Goal: Task Accomplishment & Management: Use online tool/utility

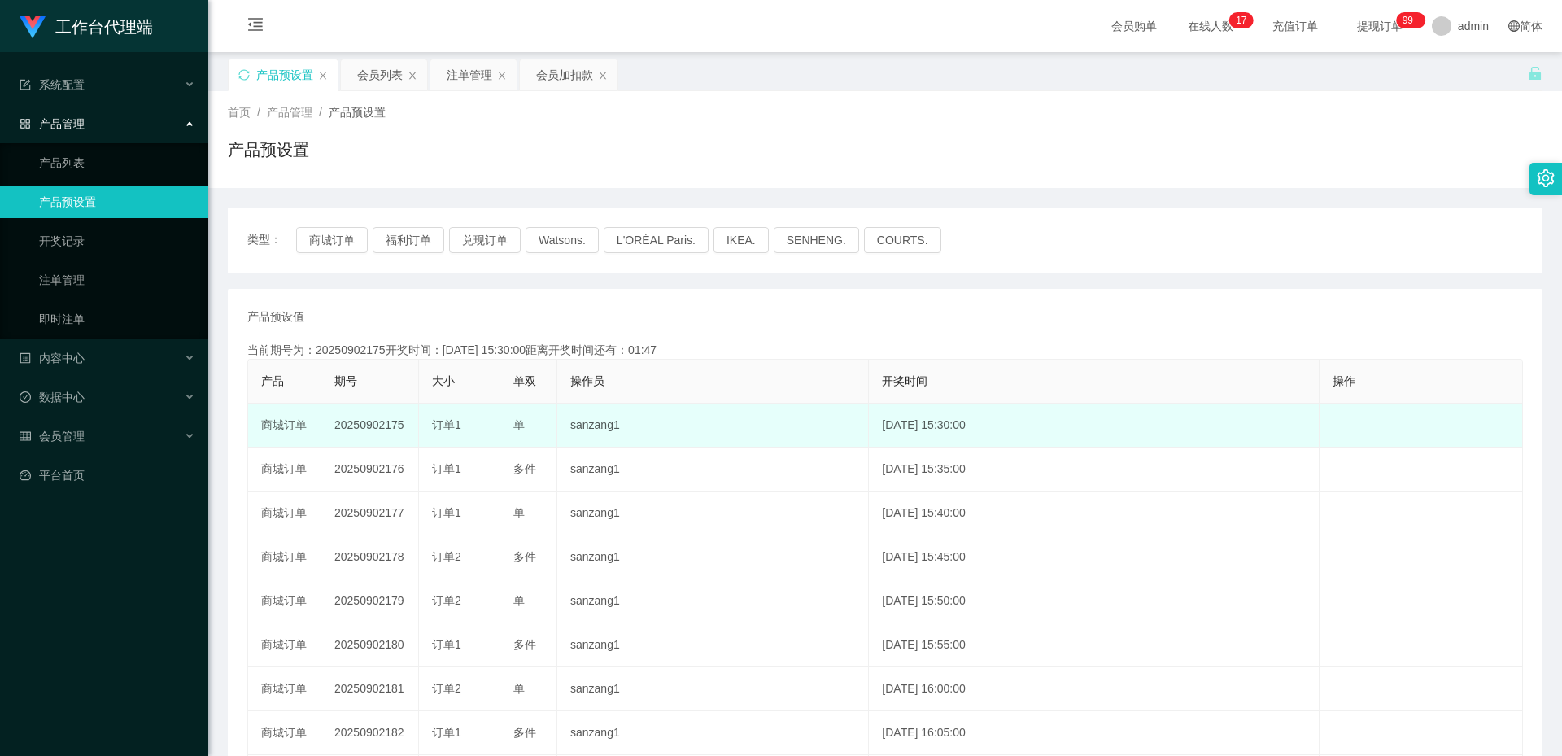
click at [379, 428] on td "20250902175" at bounding box center [370, 426] width 98 height 44
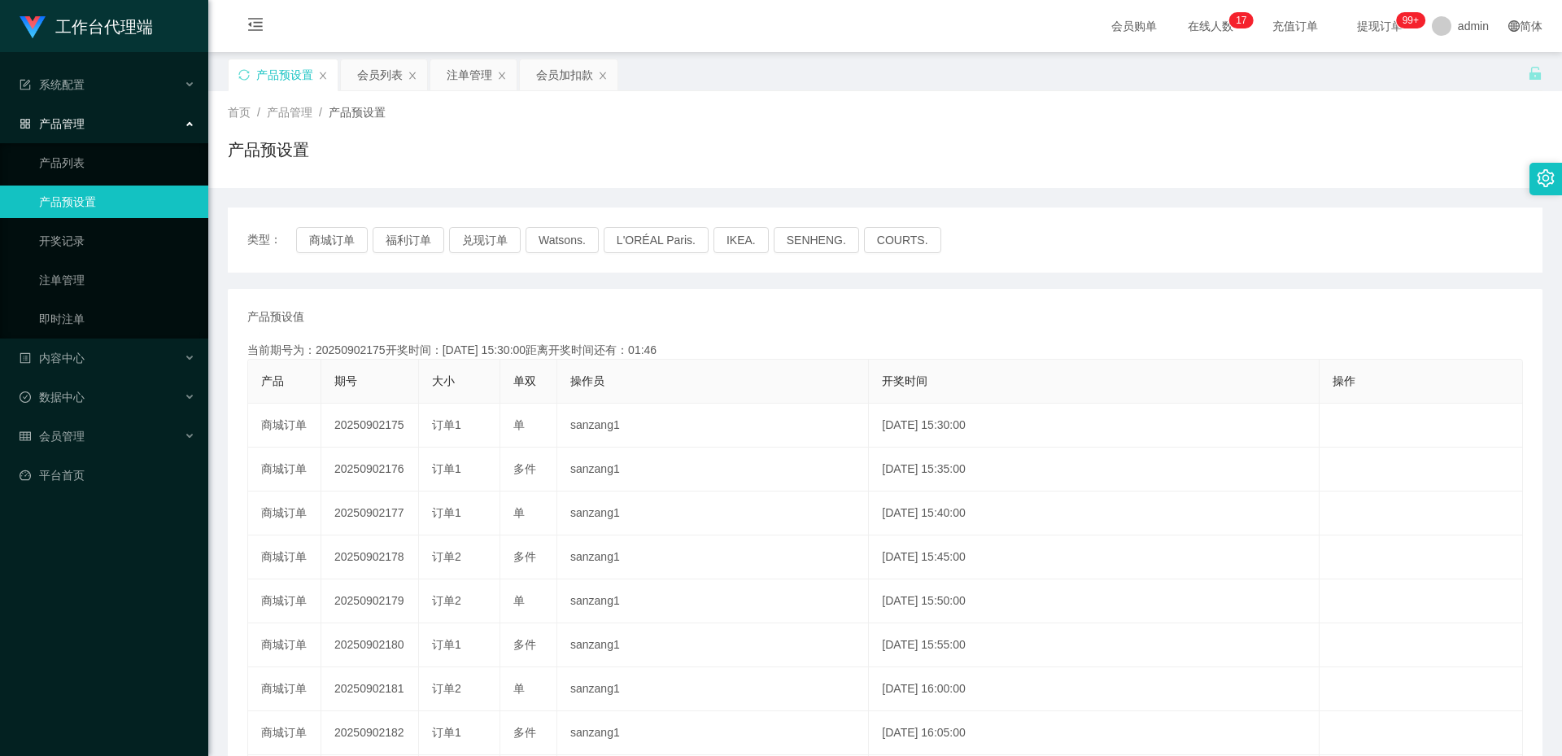
copy td "20250902175"
click at [572, 71] on div "会员加扣款" at bounding box center [564, 74] width 57 height 31
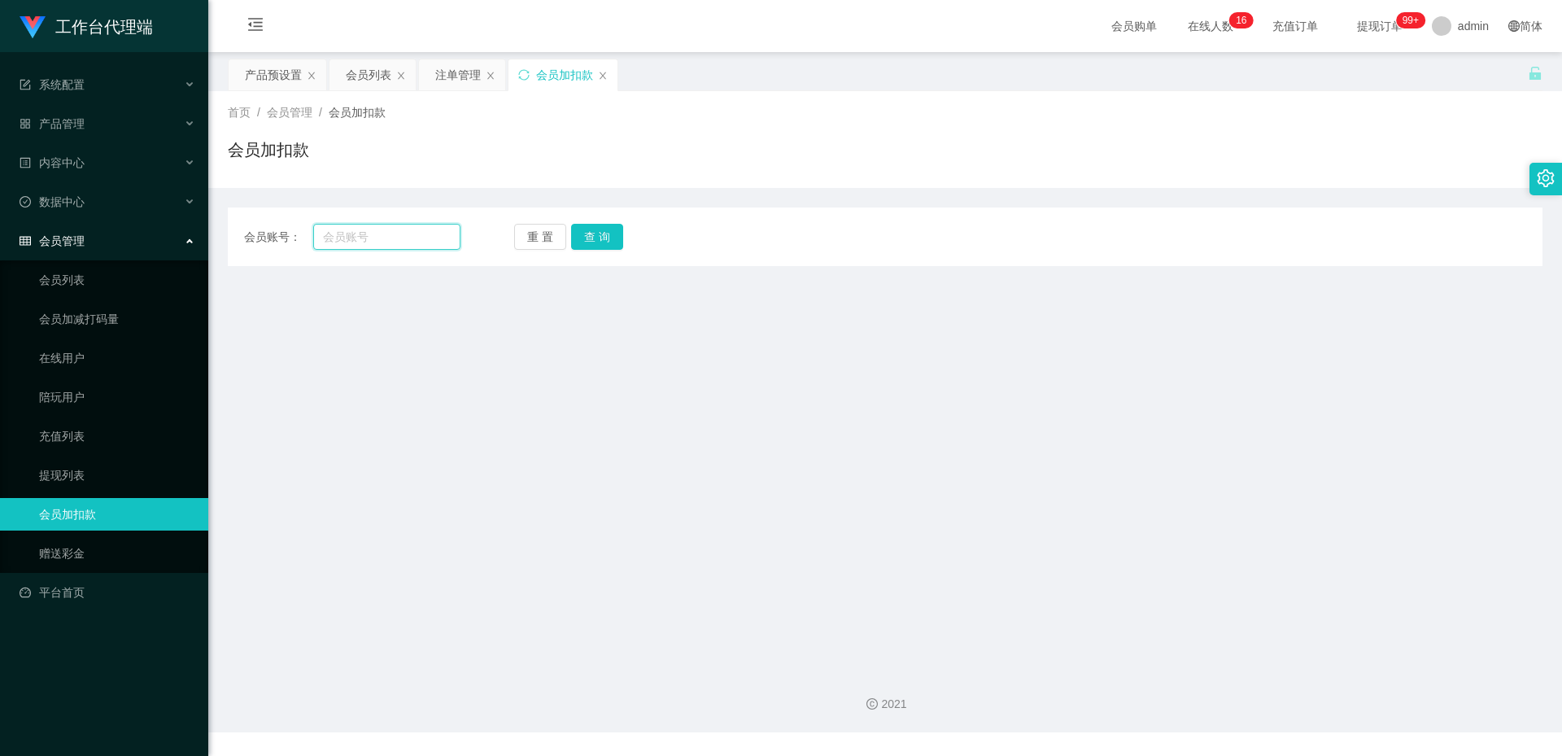
click at [395, 239] on input "text" at bounding box center [386, 237] width 147 height 26
paste input "[PERSON_NAME]"
type input "[PERSON_NAME]"
click at [597, 229] on button "查 询" at bounding box center [597, 237] width 52 height 26
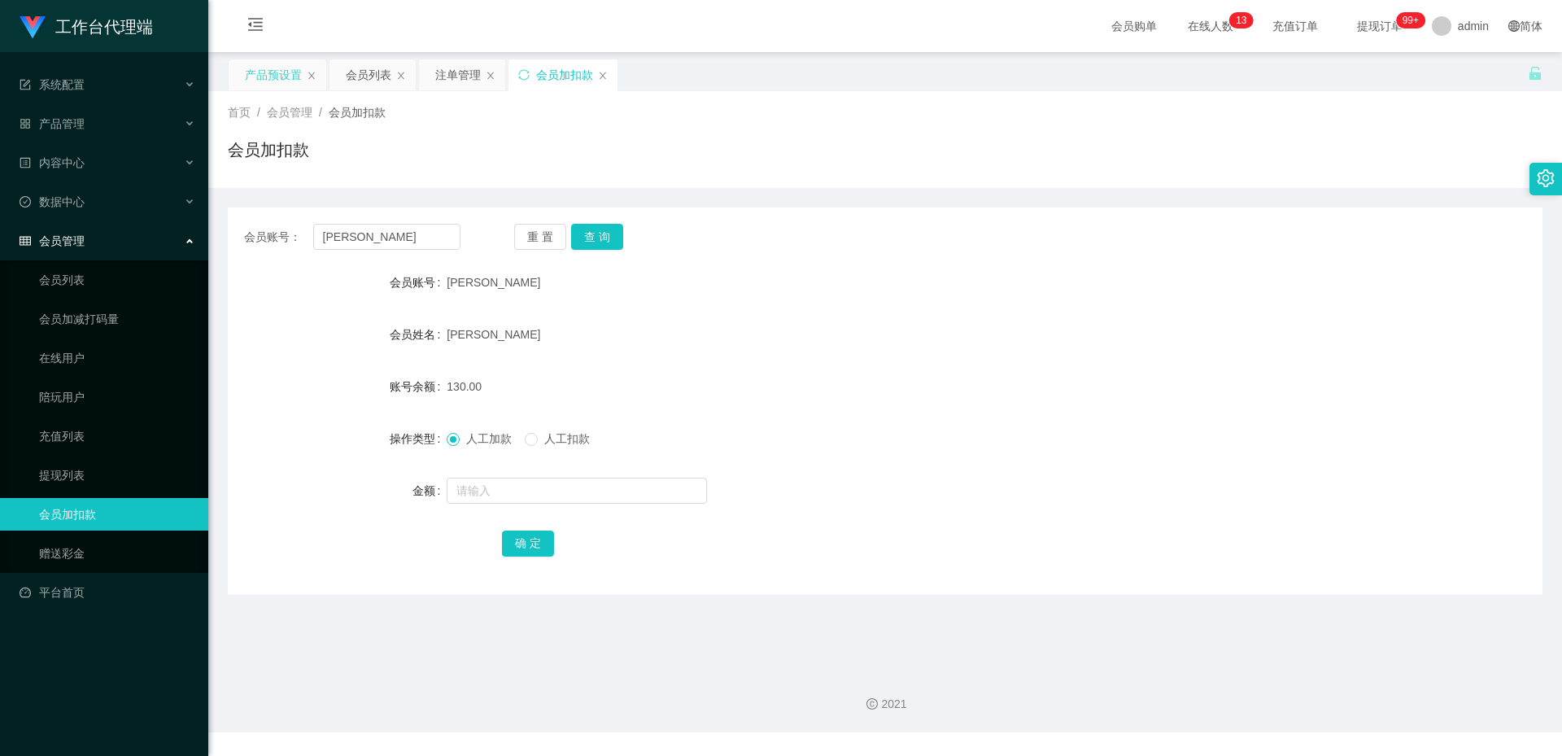
click at [287, 78] on div "产品预设置" at bounding box center [273, 74] width 57 height 31
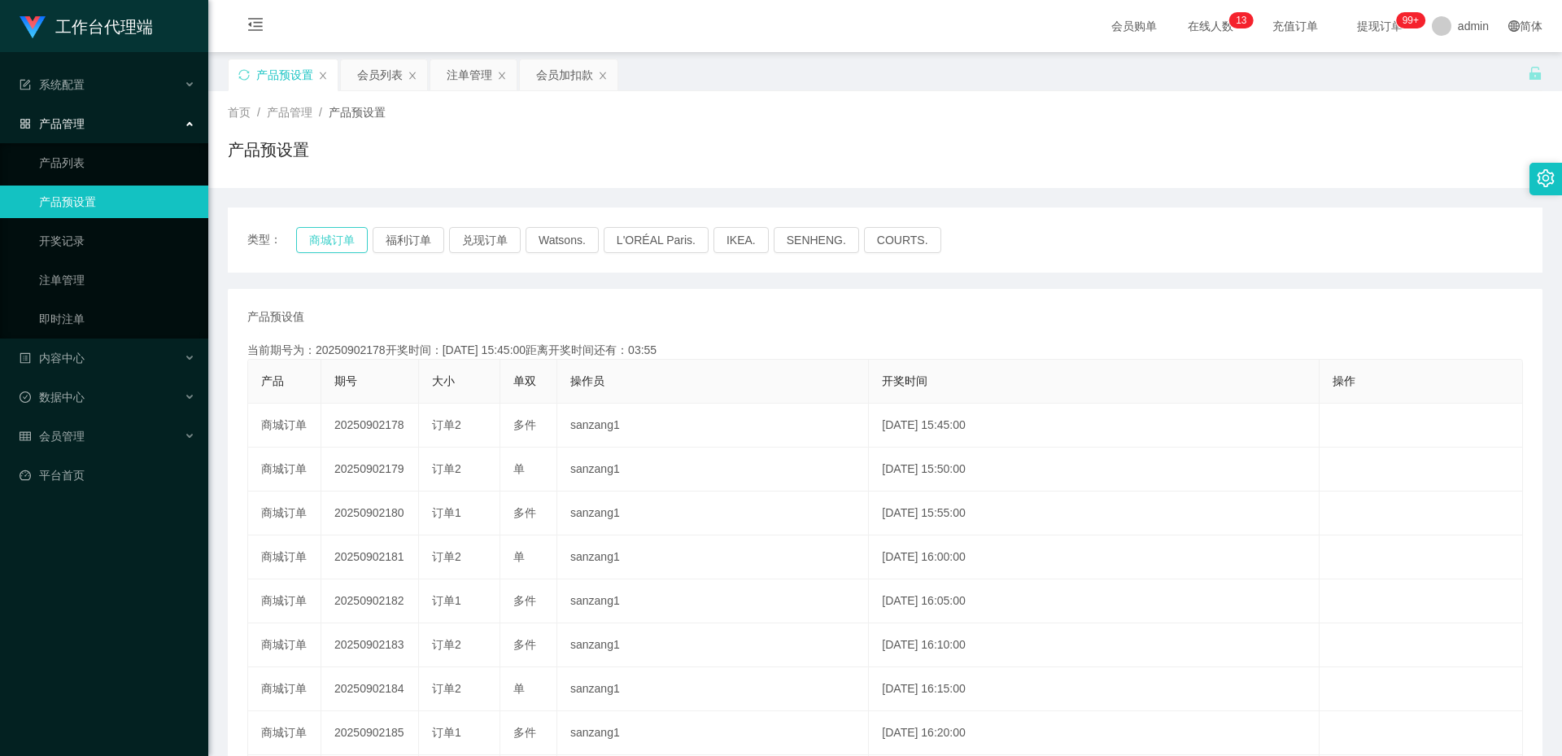
click at [339, 241] on button "商城订单" at bounding box center [332, 240] width 72 height 26
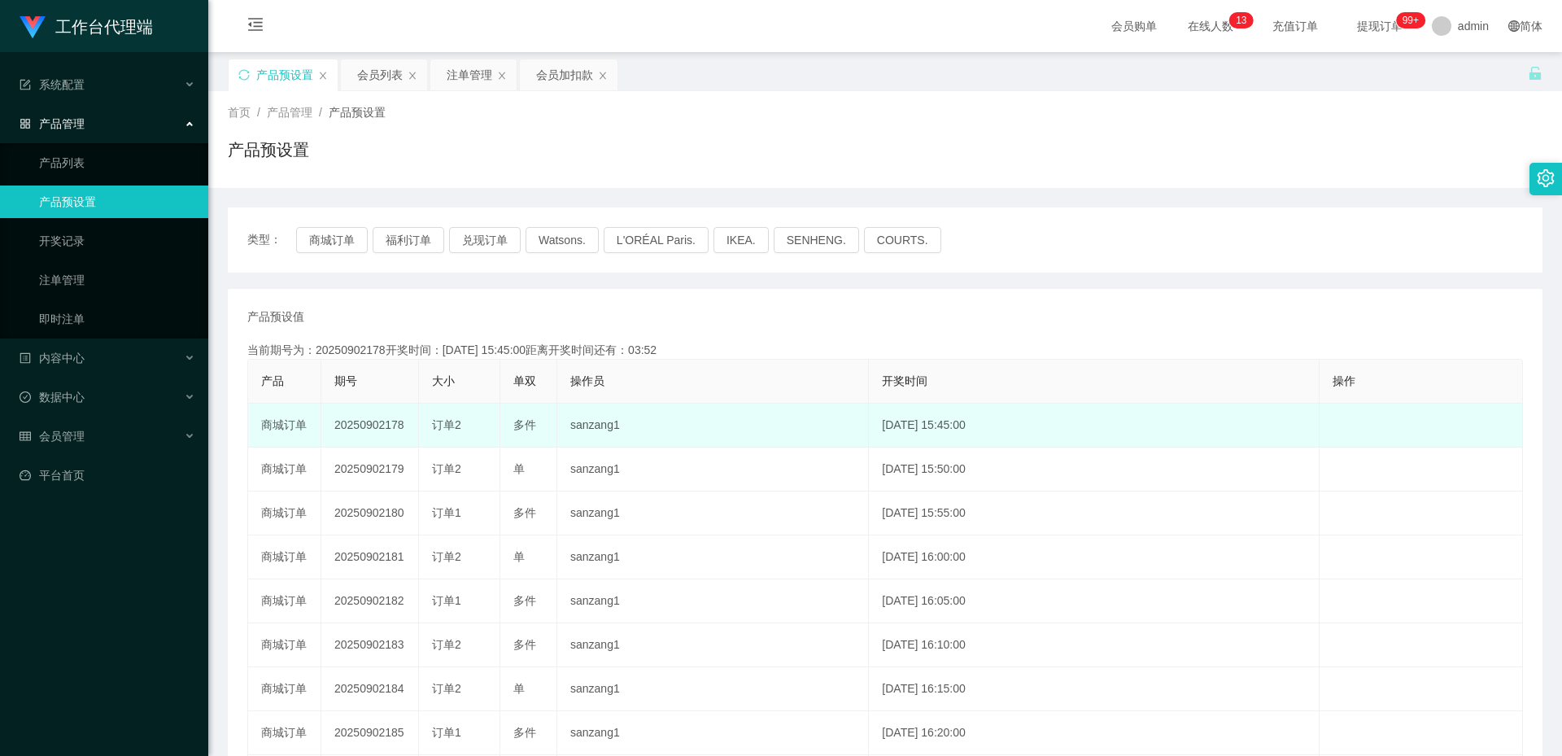
click at [382, 430] on td "20250902178" at bounding box center [370, 426] width 98 height 44
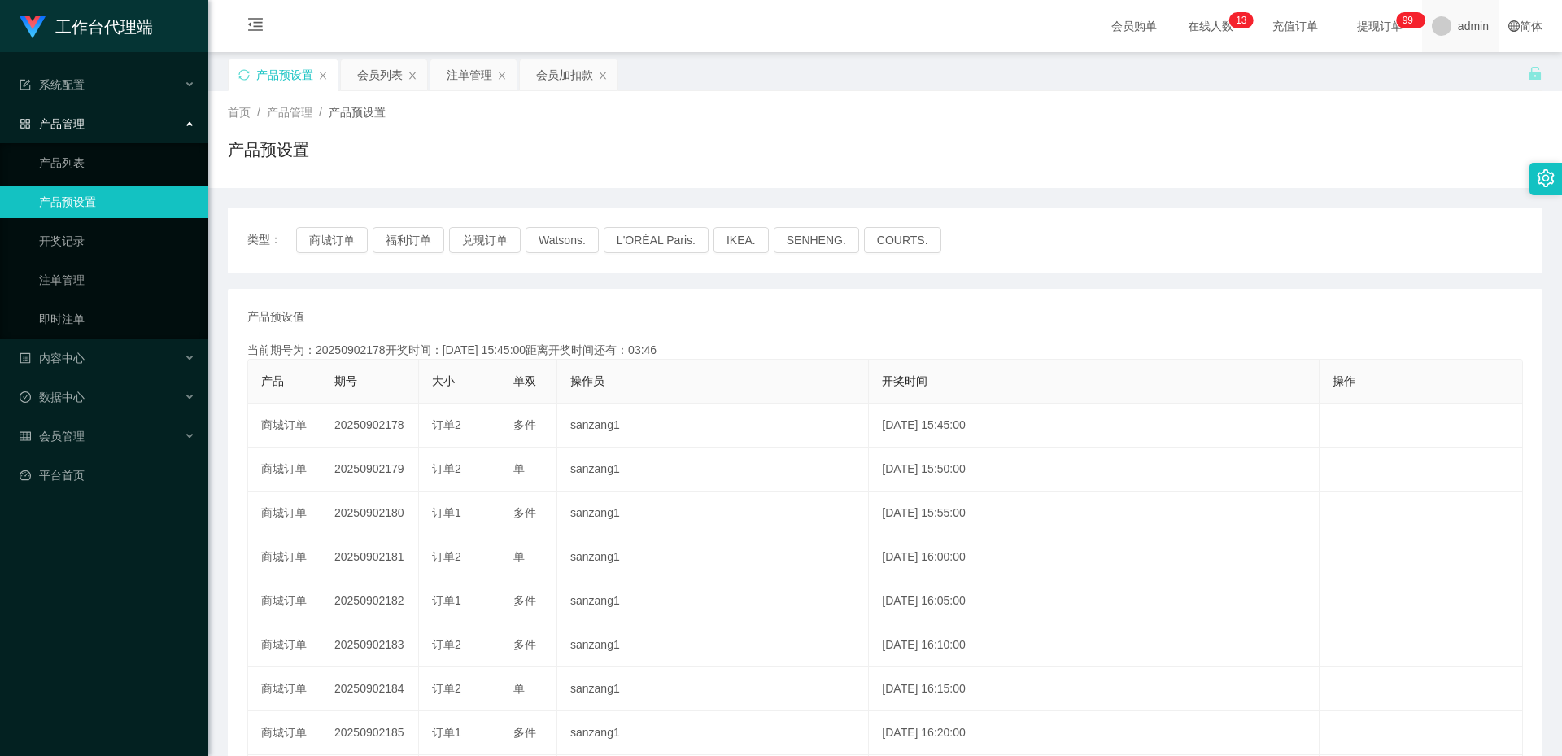
copy td "20250902178"
click at [545, 67] on div "会员加扣款" at bounding box center [564, 74] width 57 height 31
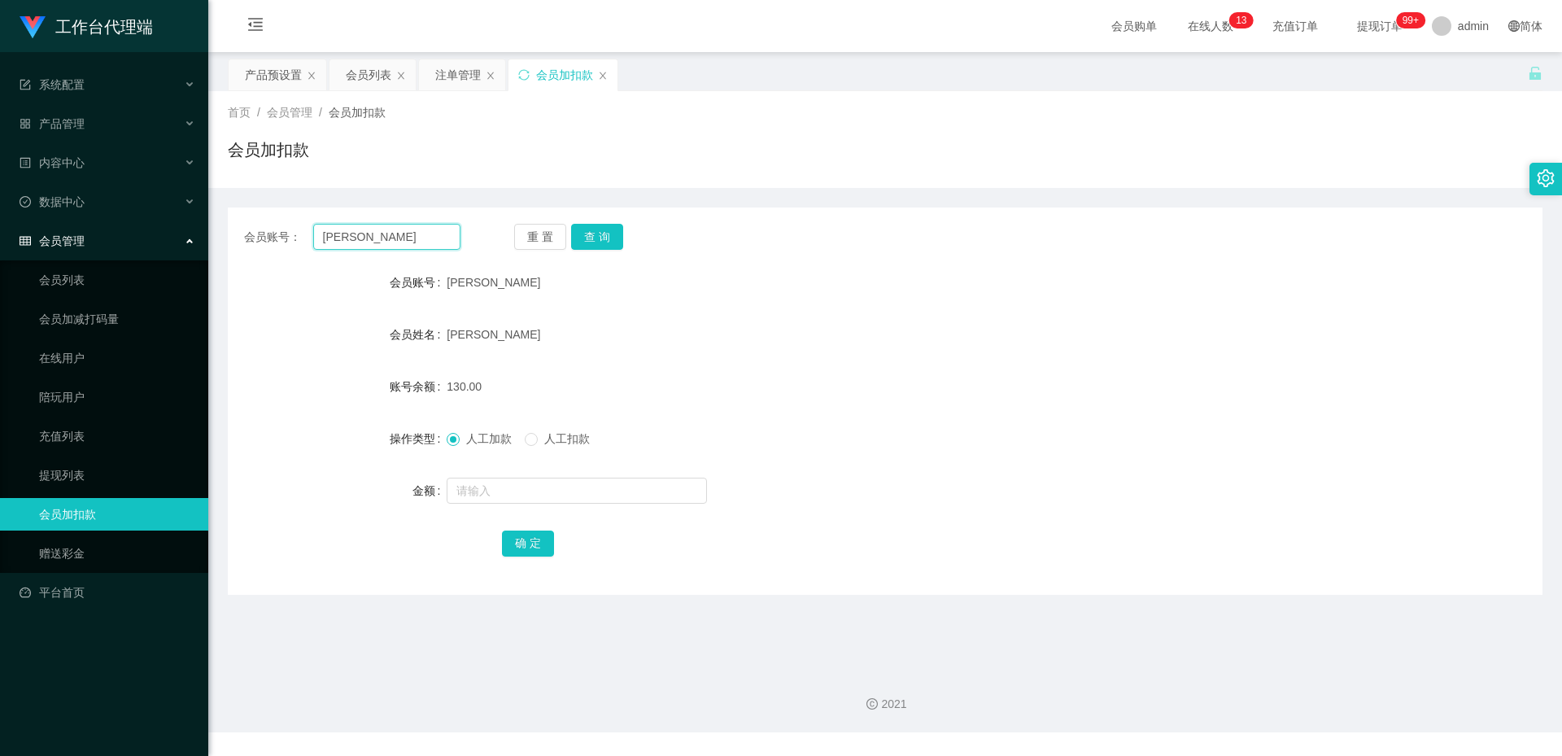
click at [396, 229] on input "[PERSON_NAME]" at bounding box center [386, 237] width 147 height 26
paste input "80765136"
type input "80765136"
click at [548, 225] on button "重 置" at bounding box center [540, 237] width 52 height 26
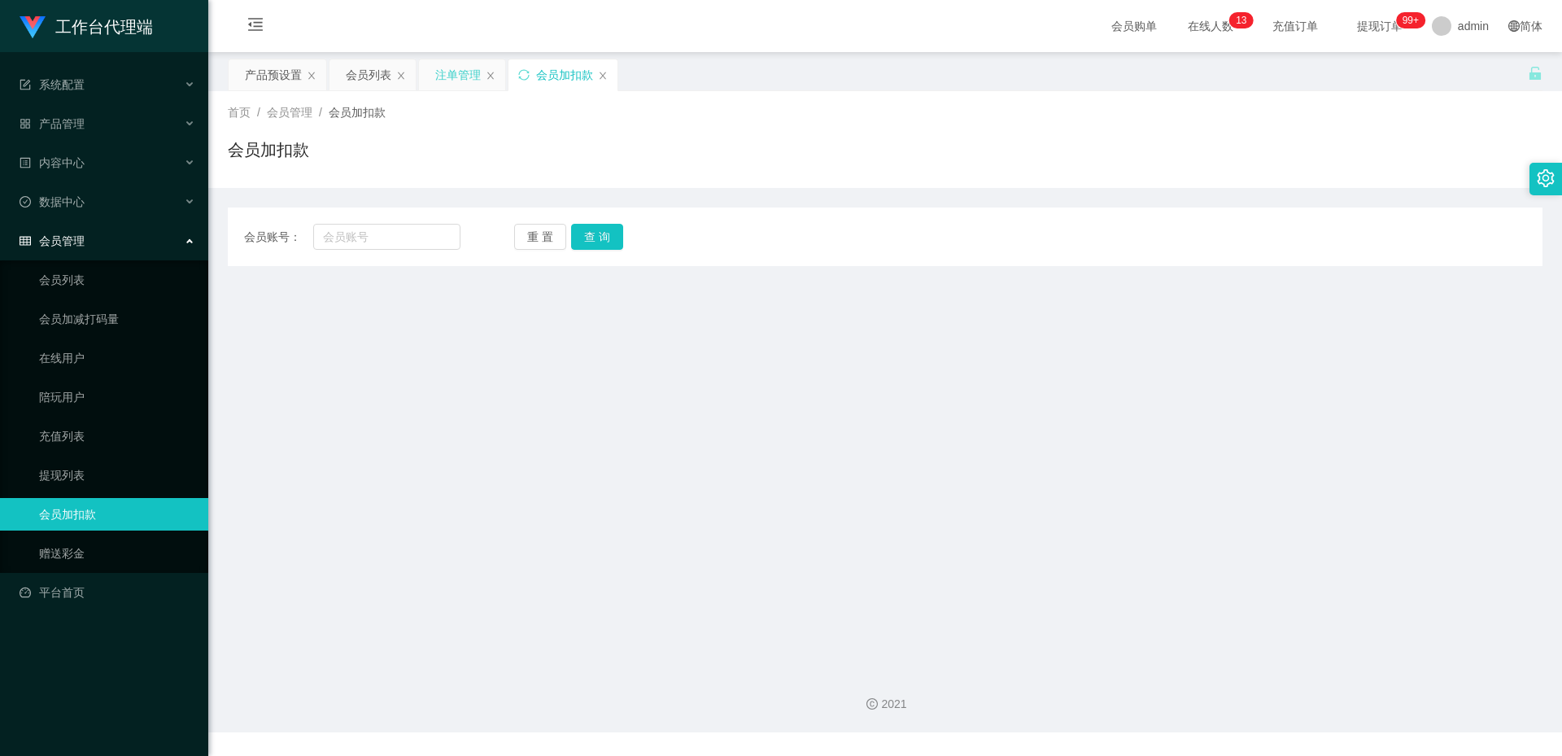
click at [450, 76] on div "注单管理" at bounding box center [458, 74] width 46 height 31
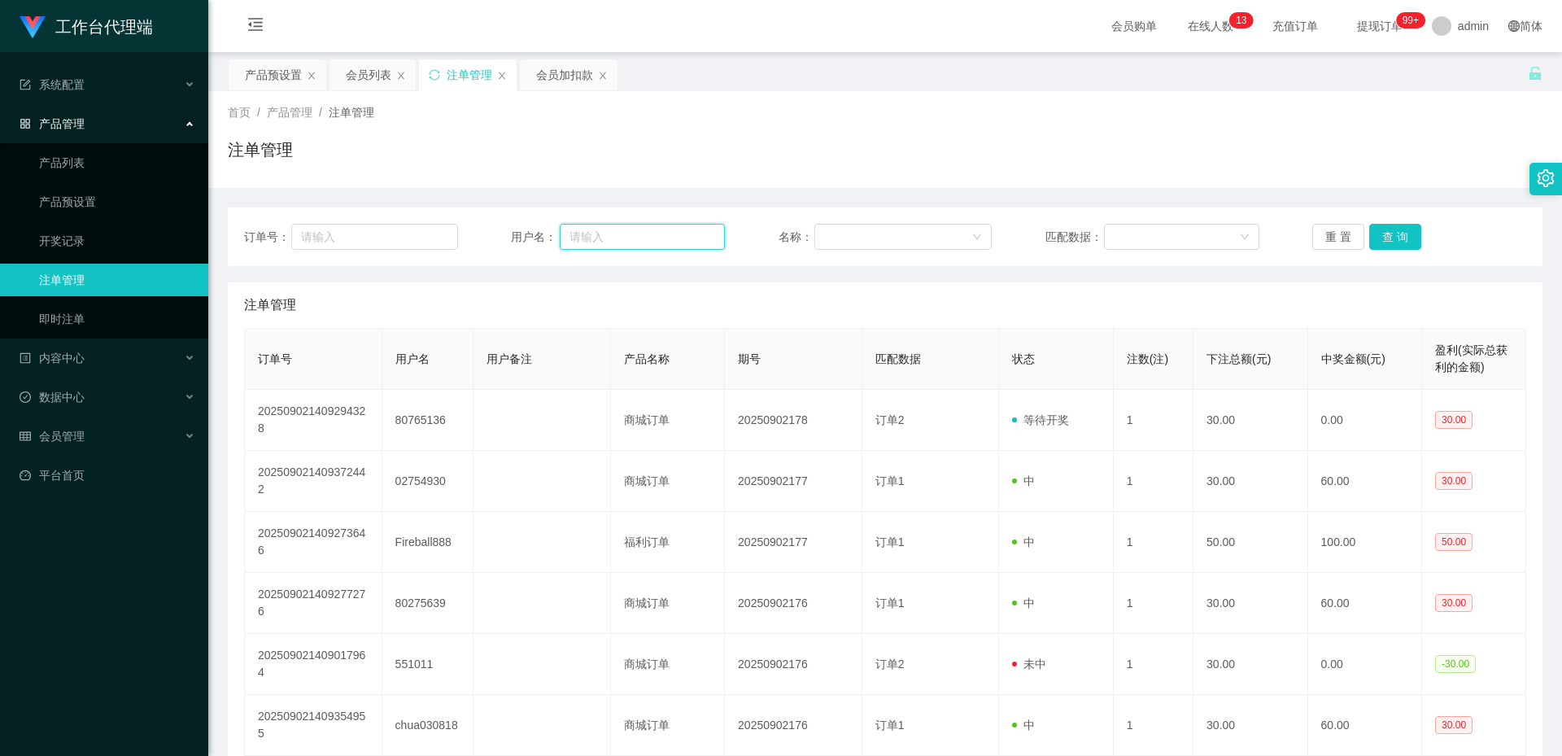
drag, startPoint x: 702, startPoint y: 242, endPoint x: 714, endPoint y: 236, distance: 12.7
click at [702, 242] on input "text" at bounding box center [642, 237] width 165 height 26
paste input "80765136"
type input "80765136"
click at [1407, 242] on button "查 询" at bounding box center [1396, 237] width 52 height 26
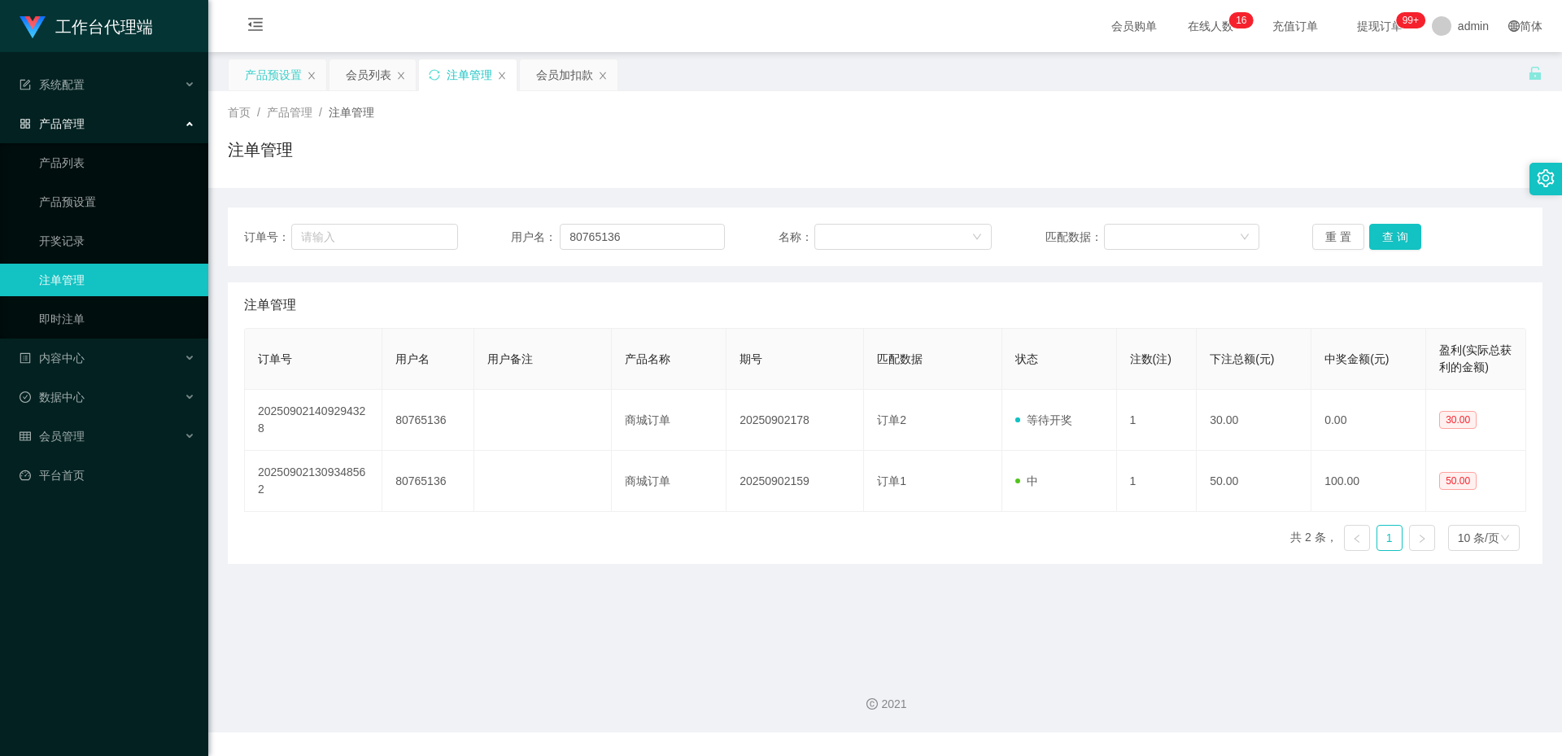
click at [285, 76] on div "产品预设置" at bounding box center [273, 74] width 57 height 31
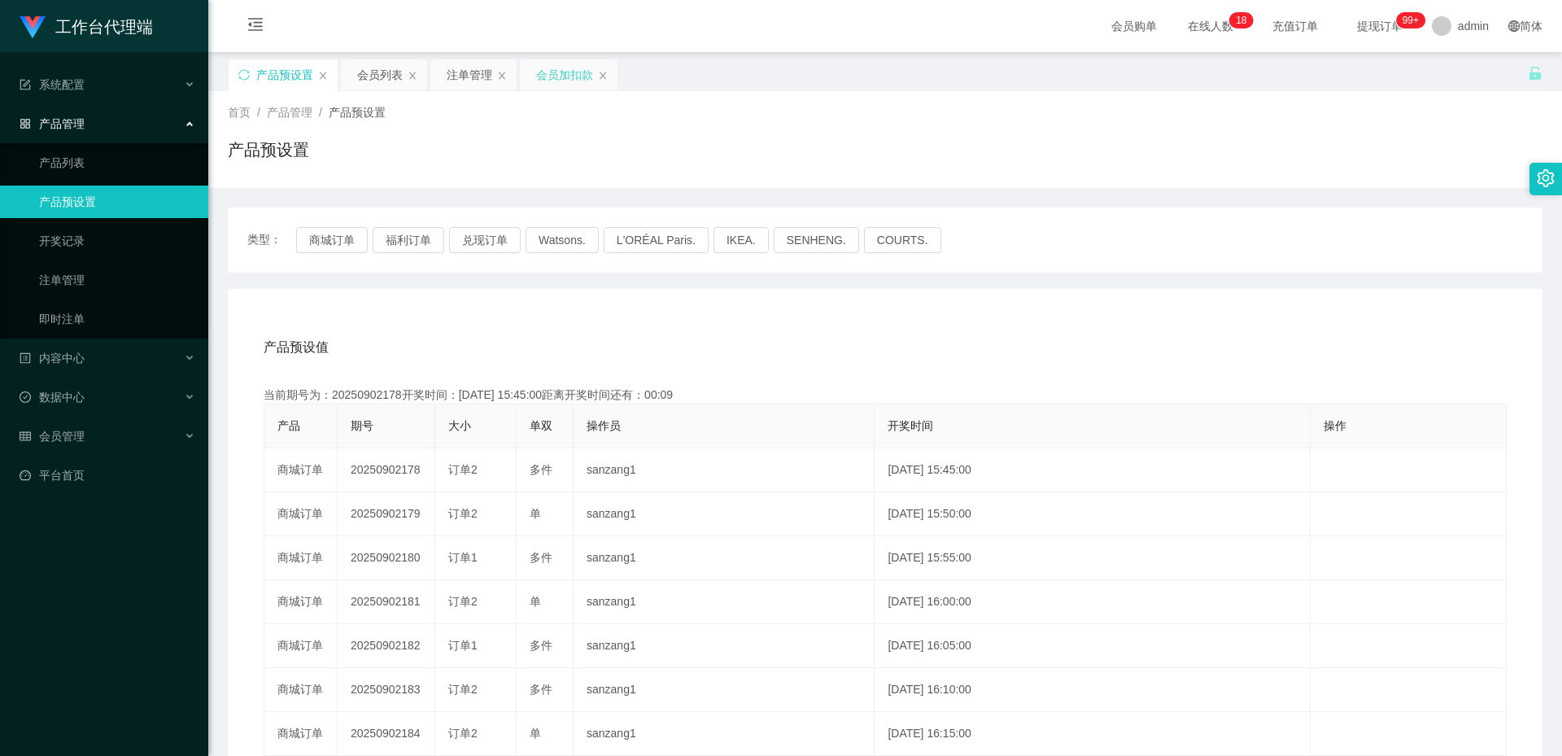
click at [470, 81] on div "注单管理" at bounding box center [470, 74] width 46 height 31
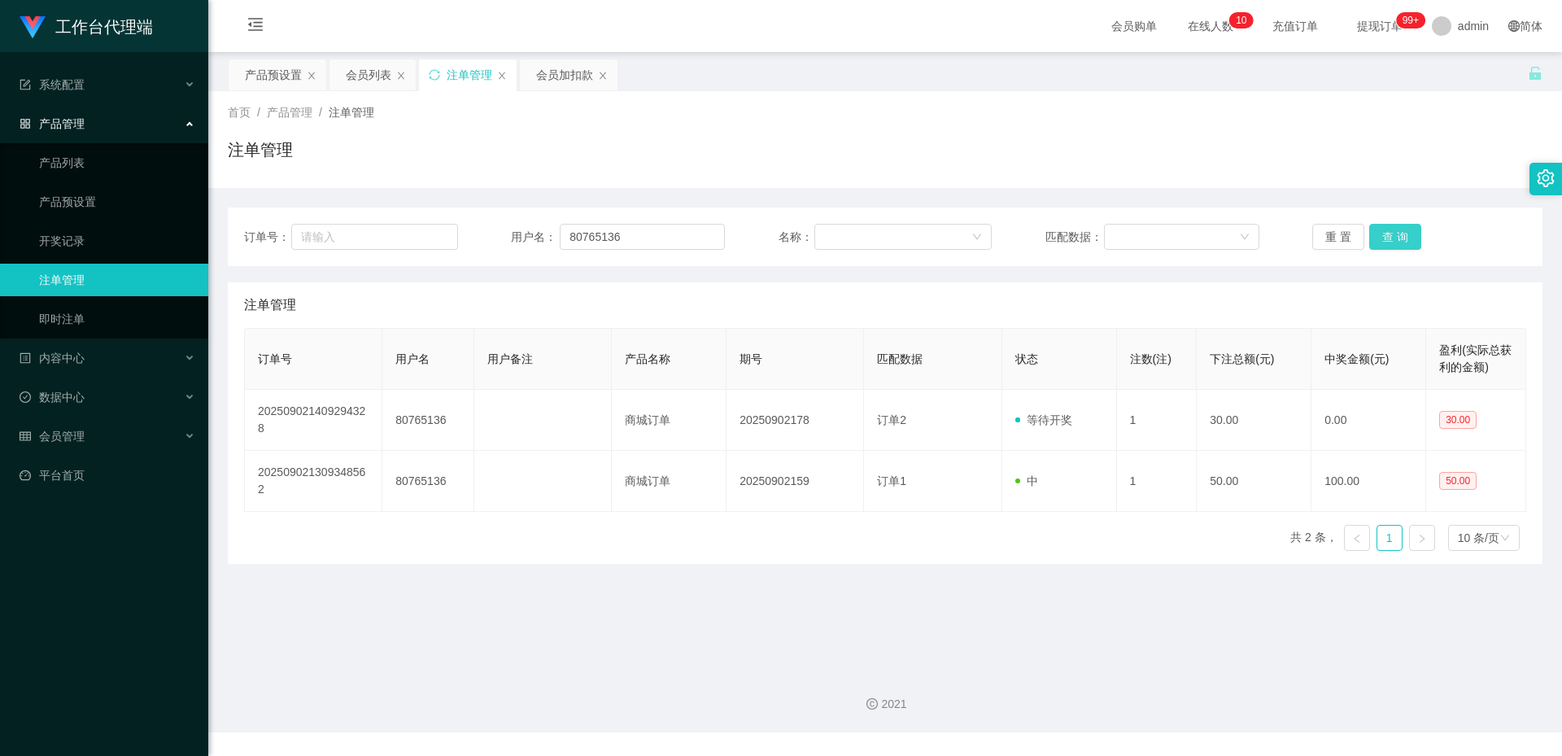
click at [1392, 242] on button "查 询" at bounding box center [1396, 237] width 52 height 26
click at [616, 231] on input "80765136" at bounding box center [642, 237] width 165 height 26
click at [266, 75] on div "产品预设置" at bounding box center [273, 74] width 57 height 31
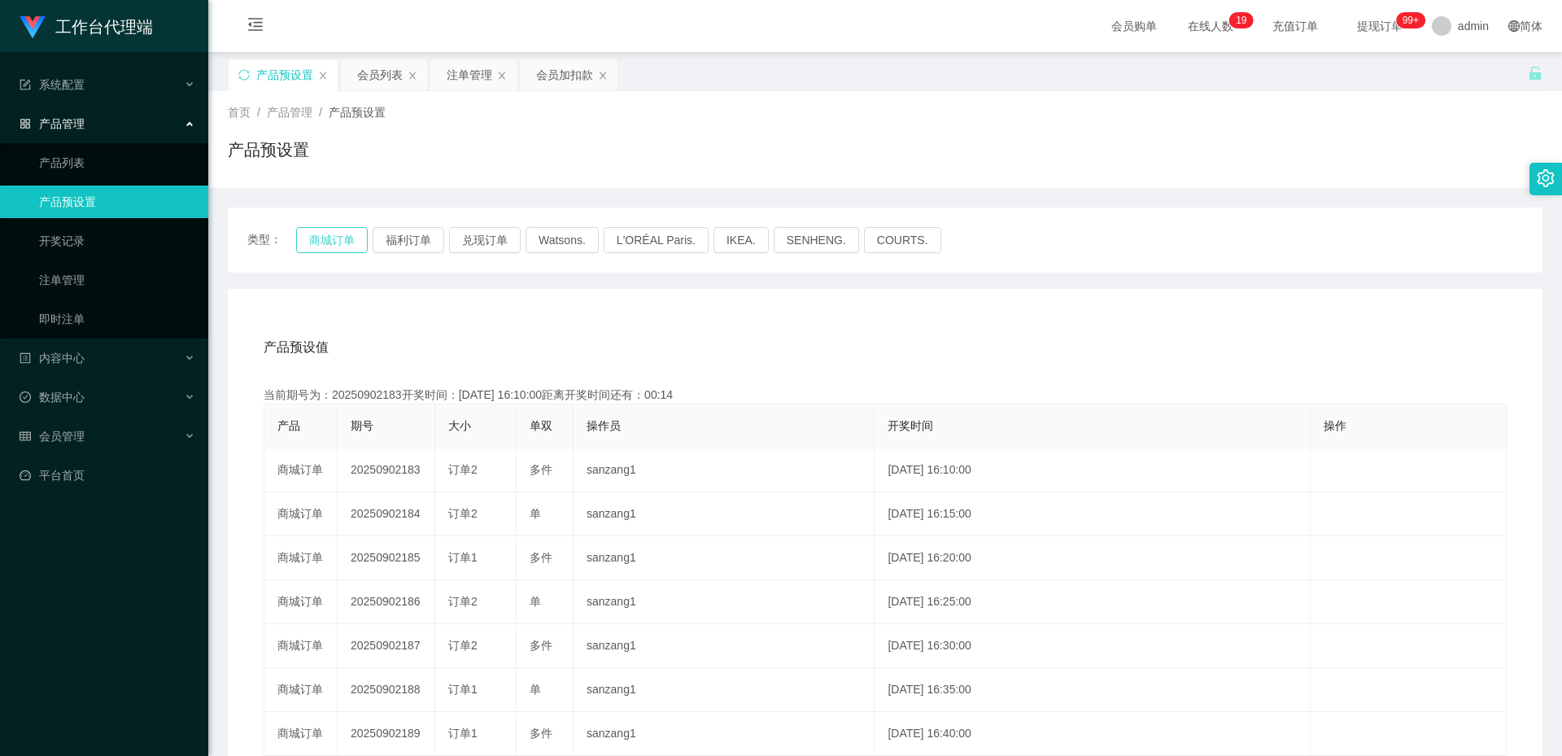
click at [321, 239] on button "商城订单" at bounding box center [332, 240] width 72 height 26
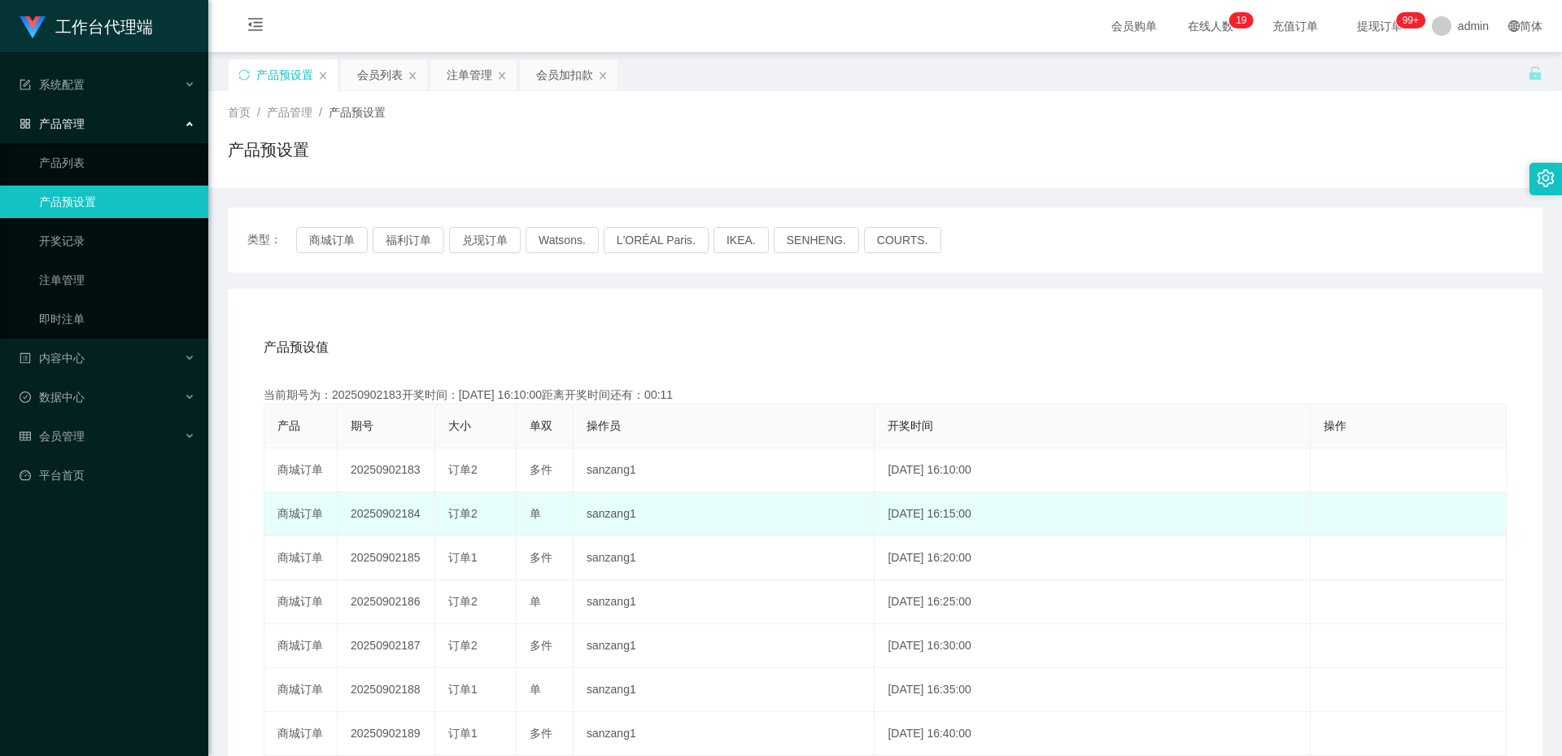
click at [387, 510] on td "20250902184" at bounding box center [387, 514] width 98 height 44
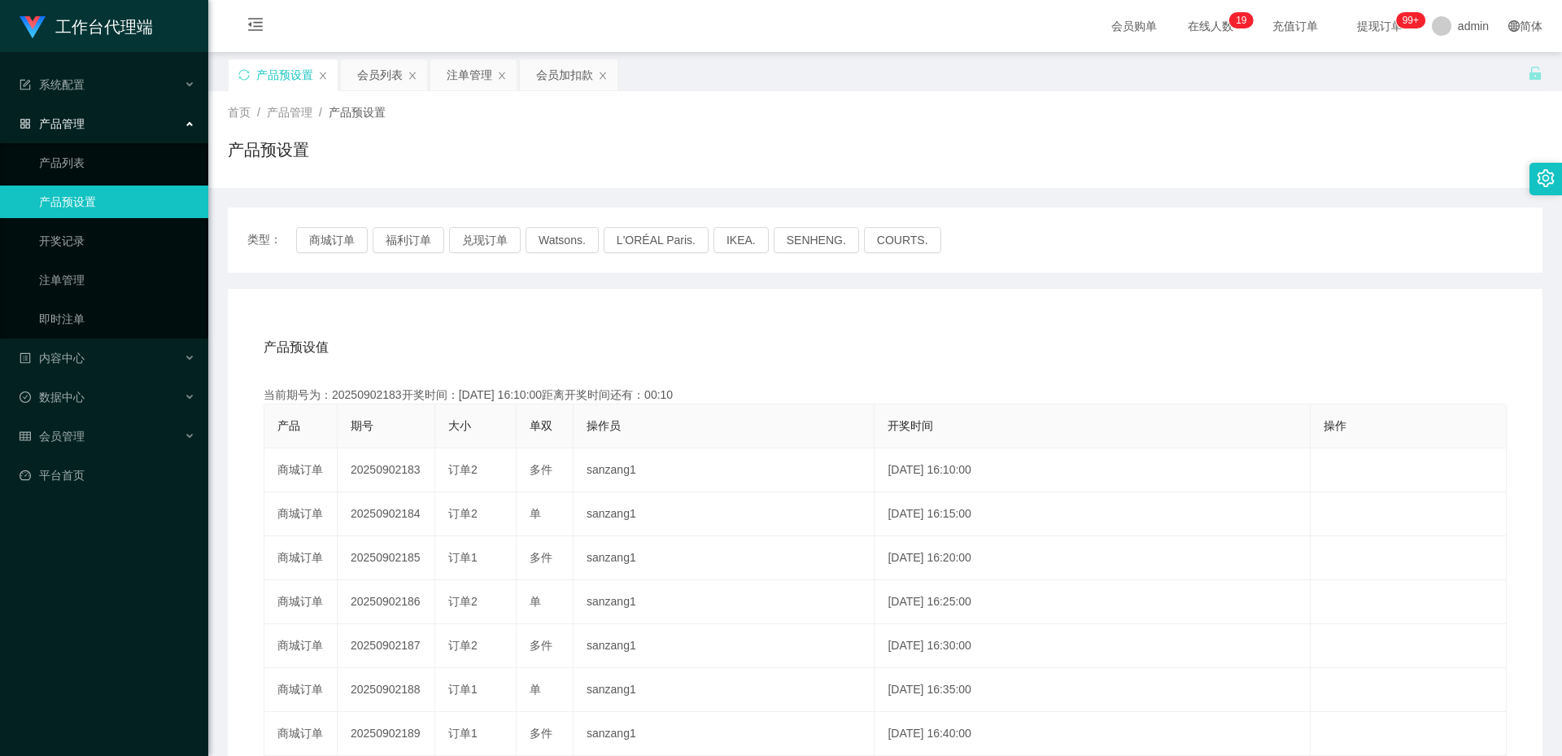
copy td "20250902184"
click at [453, 60] on div "注单管理" at bounding box center [470, 74] width 46 height 31
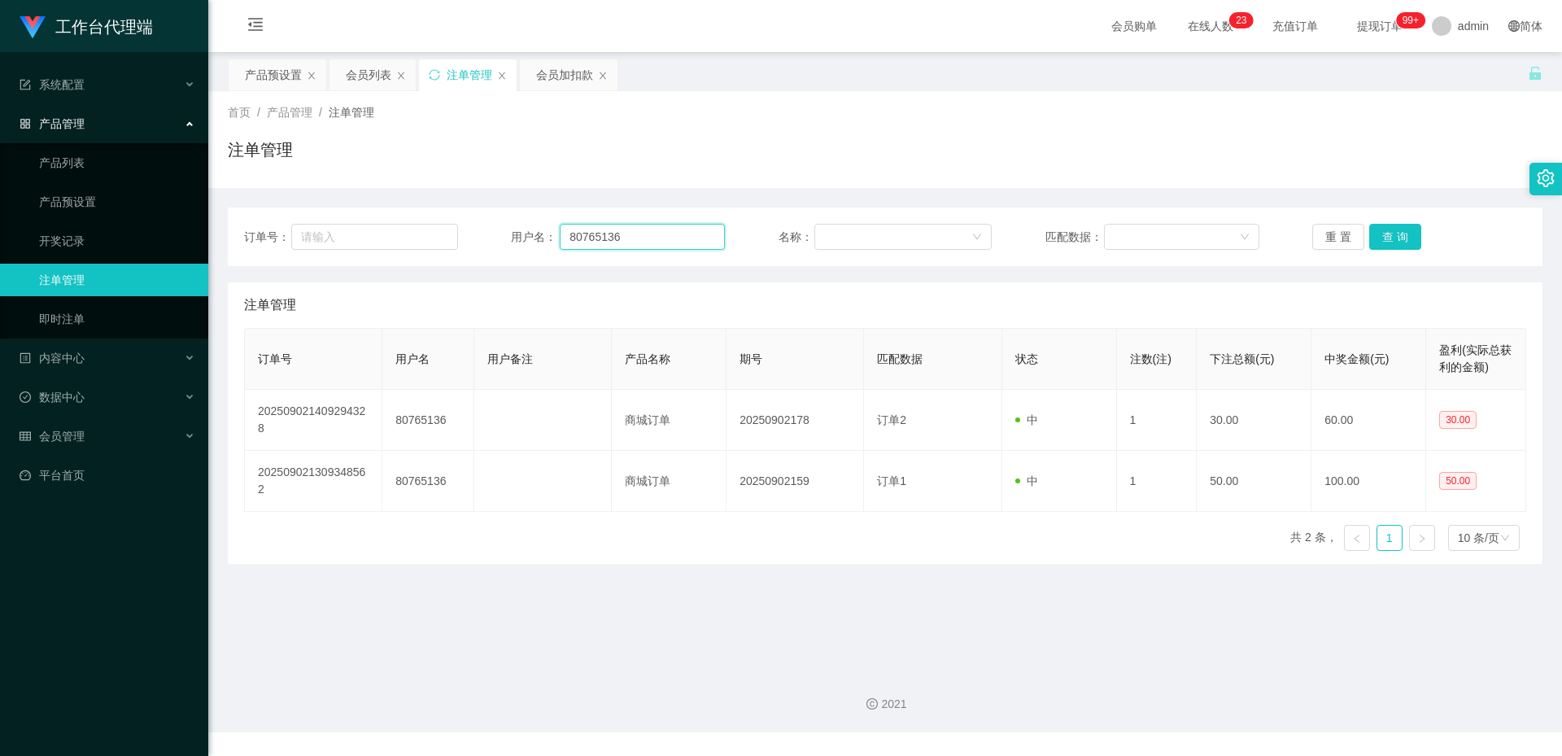
click at [599, 229] on input "80765136" at bounding box center [642, 237] width 165 height 26
paste input "dujian168"
click at [1387, 228] on button "查 询" at bounding box center [1396, 237] width 52 height 26
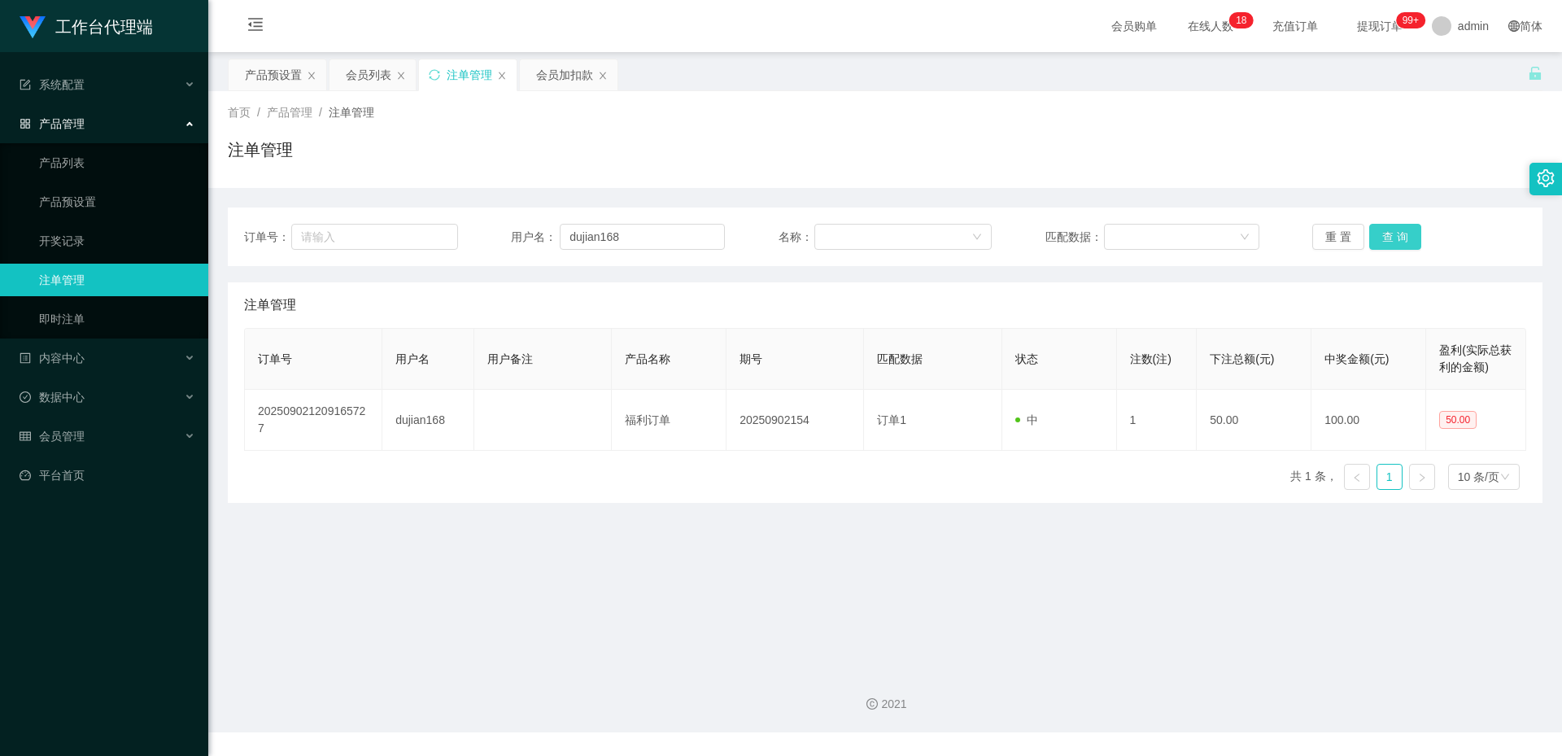
click at [1384, 243] on button "查 询" at bounding box center [1396, 237] width 52 height 26
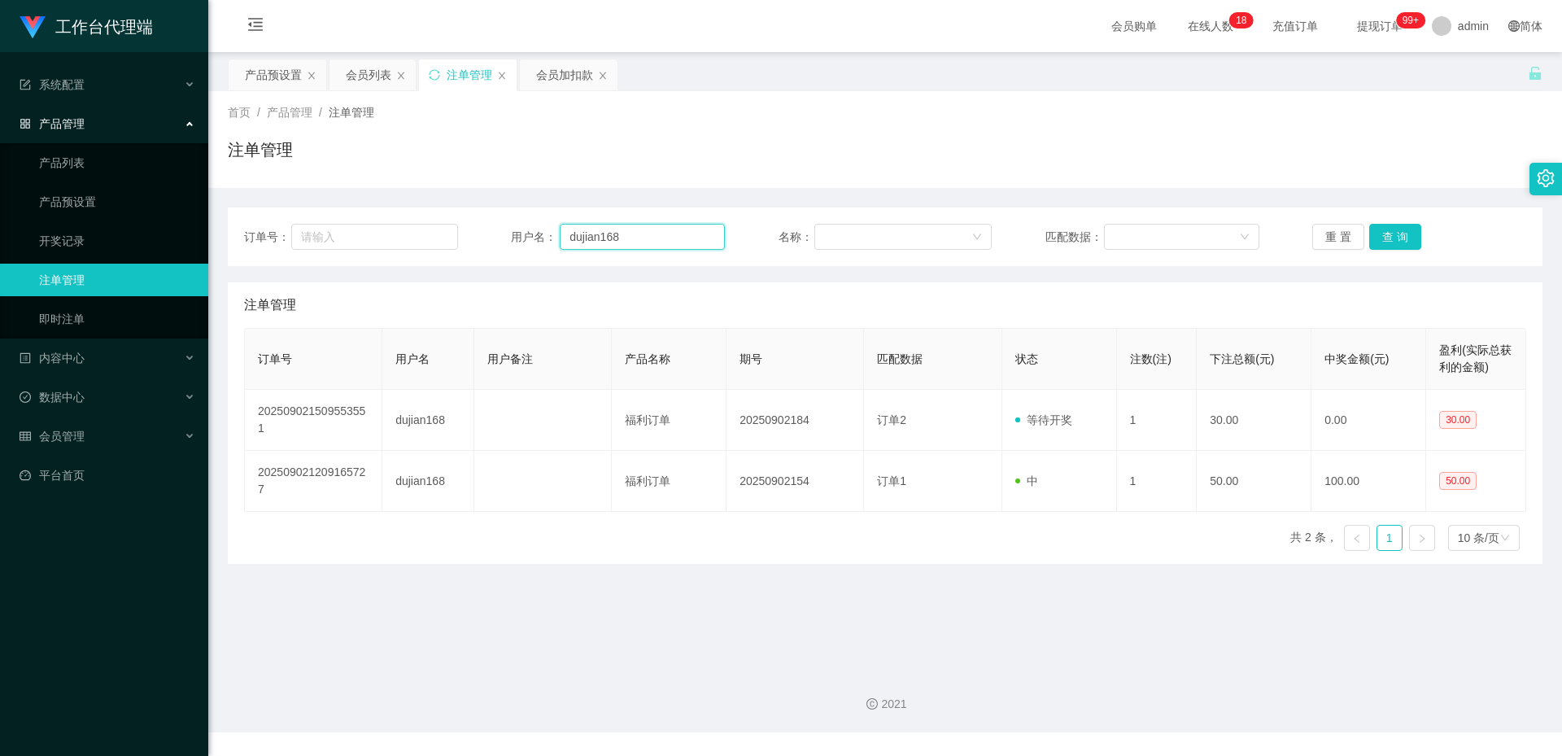
click at [645, 247] on input "dujian168" at bounding box center [642, 237] width 165 height 26
type input "DL"
click at [1378, 234] on button "查 询" at bounding box center [1396, 237] width 52 height 26
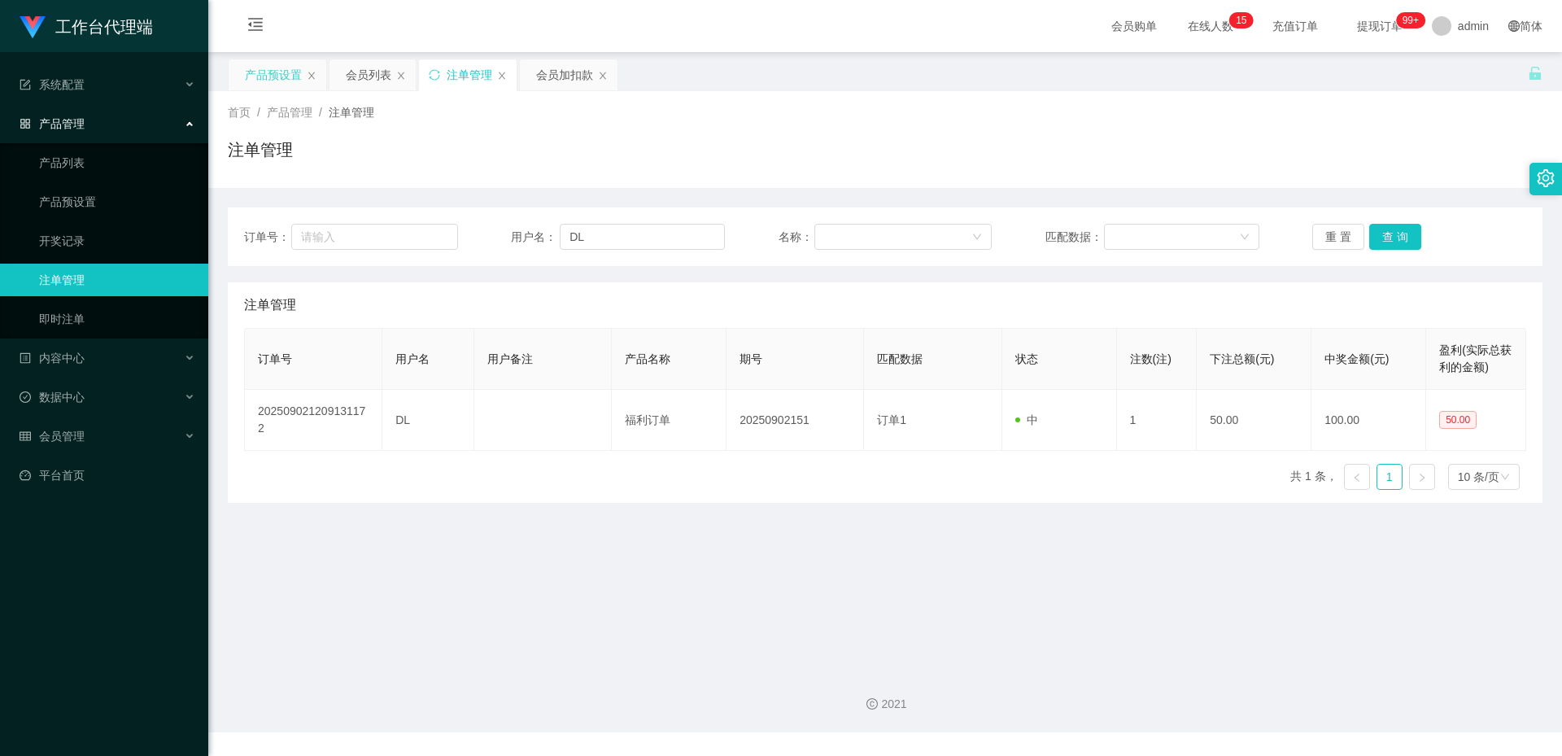
click at [259, 67] on div "产品预设置" at bounding box center [273, 74] width 57 height 31
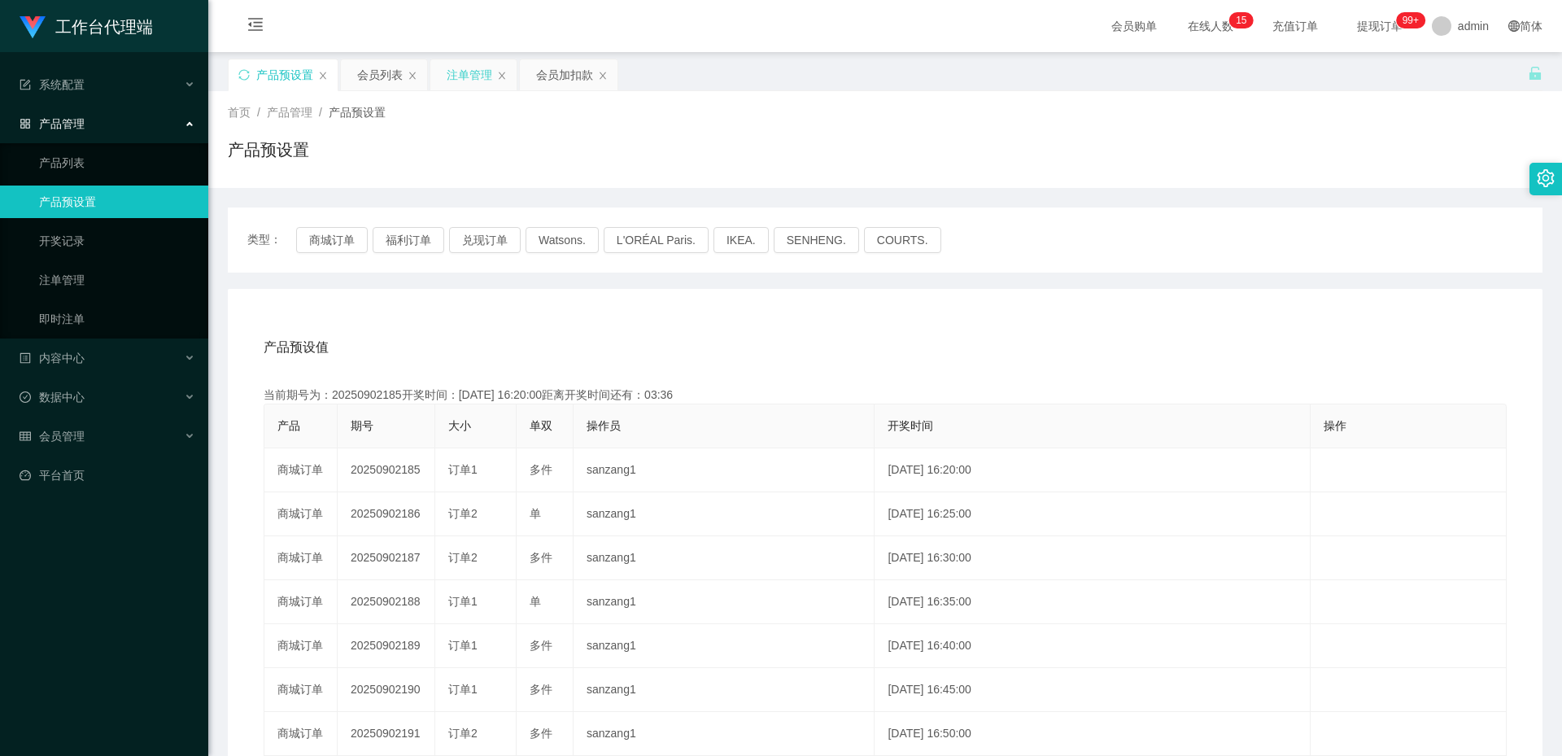
click at [474, 65] on div "注单管理" at bounding box center [470, 74] width 46 height 31
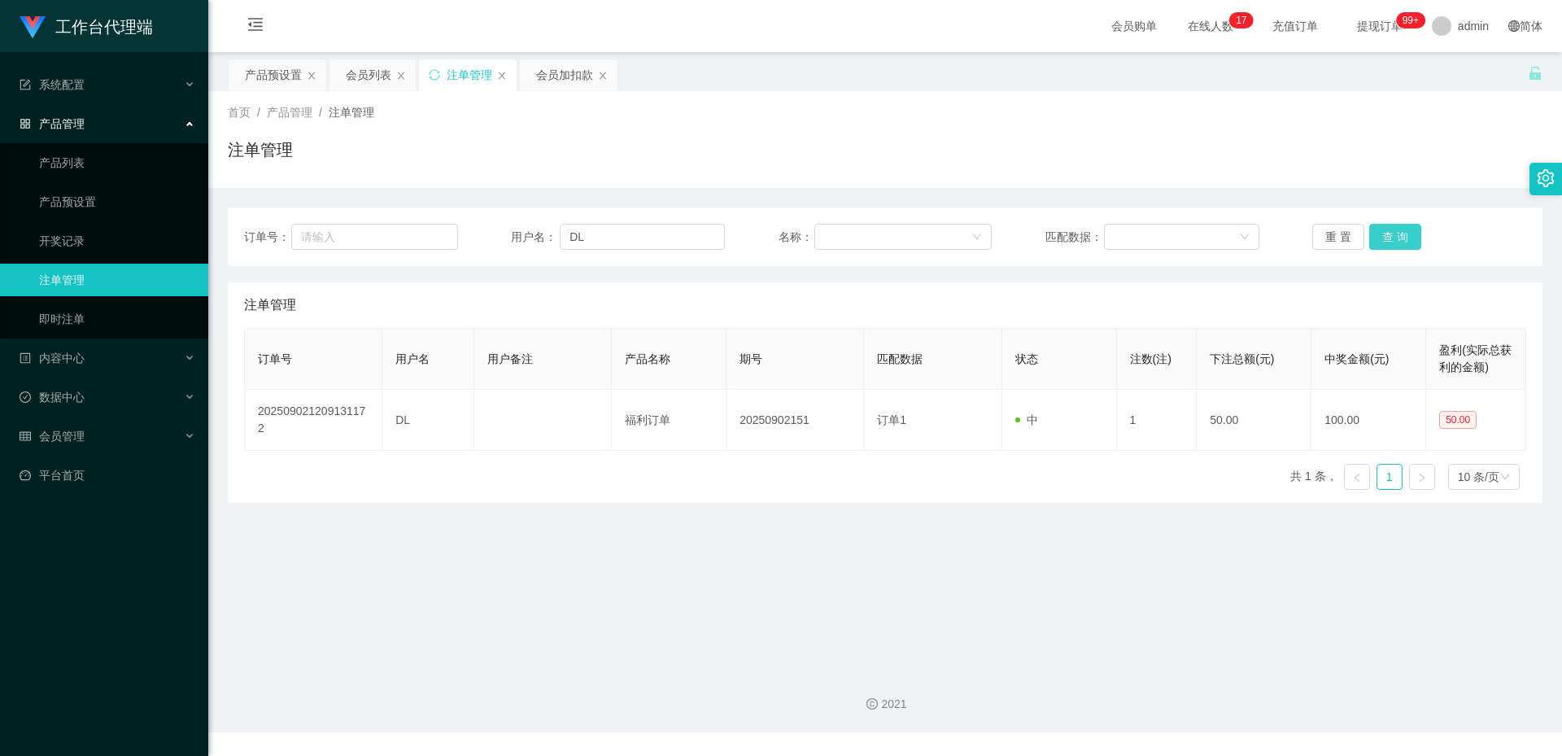
click at [1386, 242] on button "查 询" at bounding box center [1396, 237] width 52 height 26
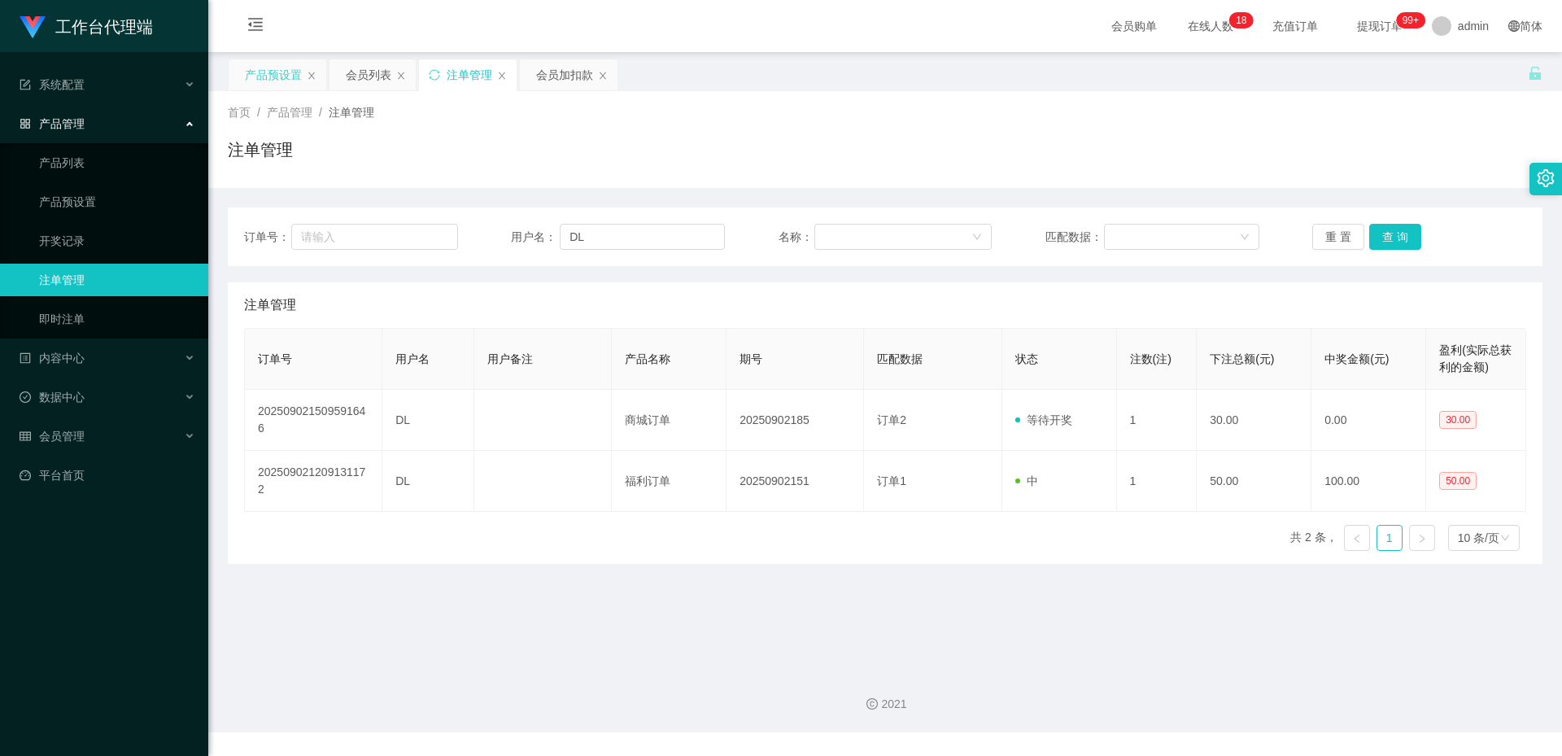
click at [253, 73] on div "产品预设置" at bounding box center [273, 74] width 57 height 31
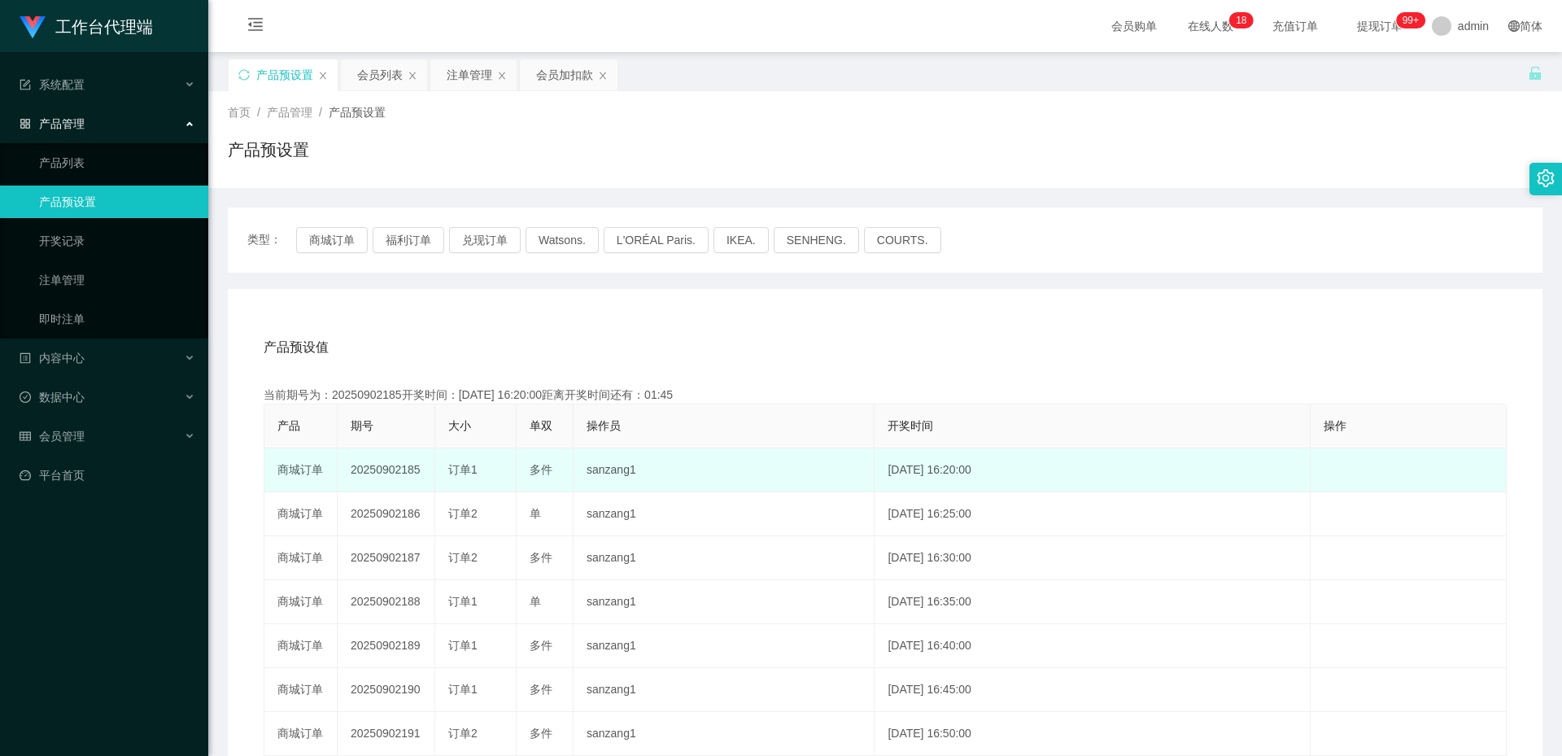
click at [400, 463] on td "20250902185" at bounding box center [387, 470] width 98 height 44
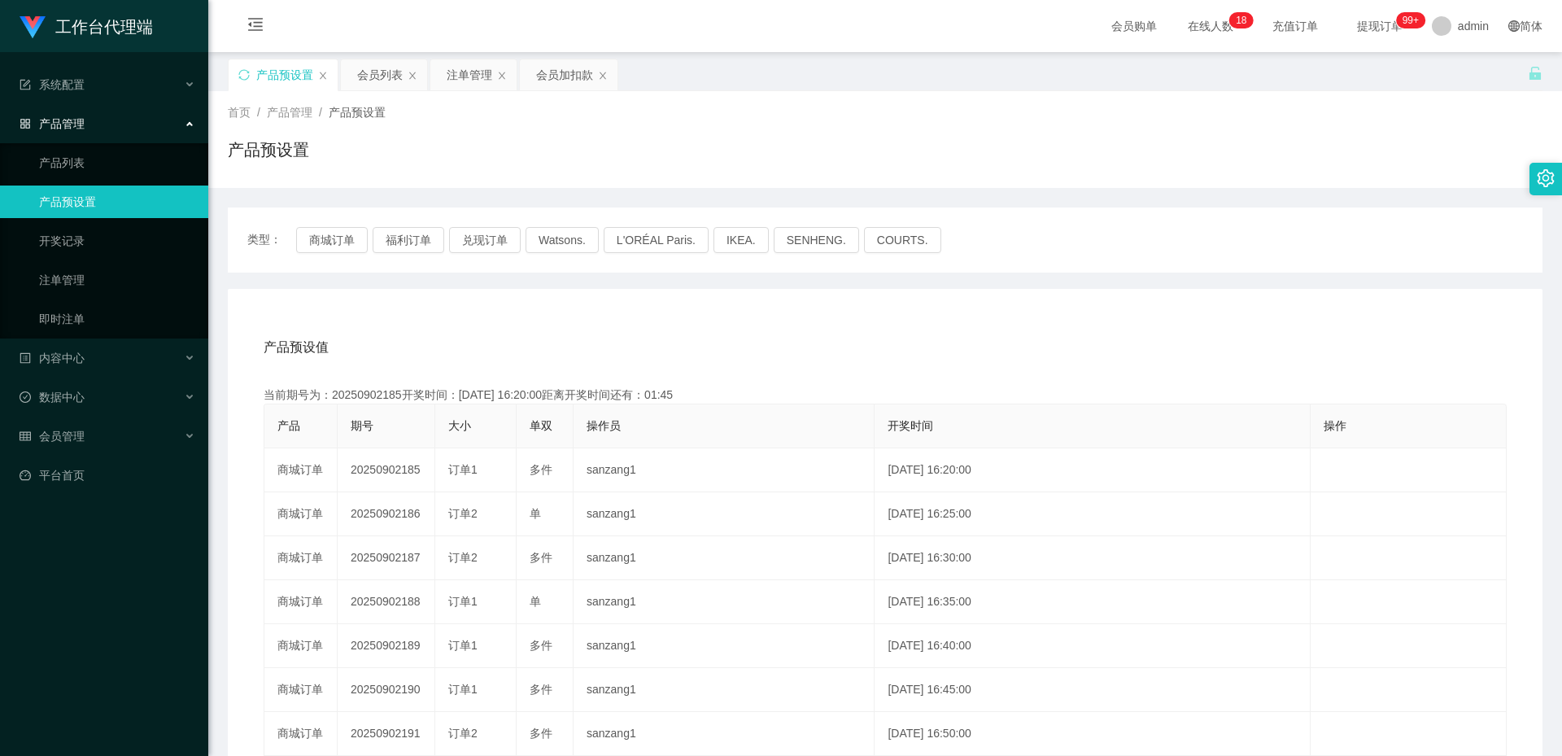
copy td "20250902185"
click at [548, 76] on div "会员加扣款" at bounding box center [564, 74] width 57 height 31
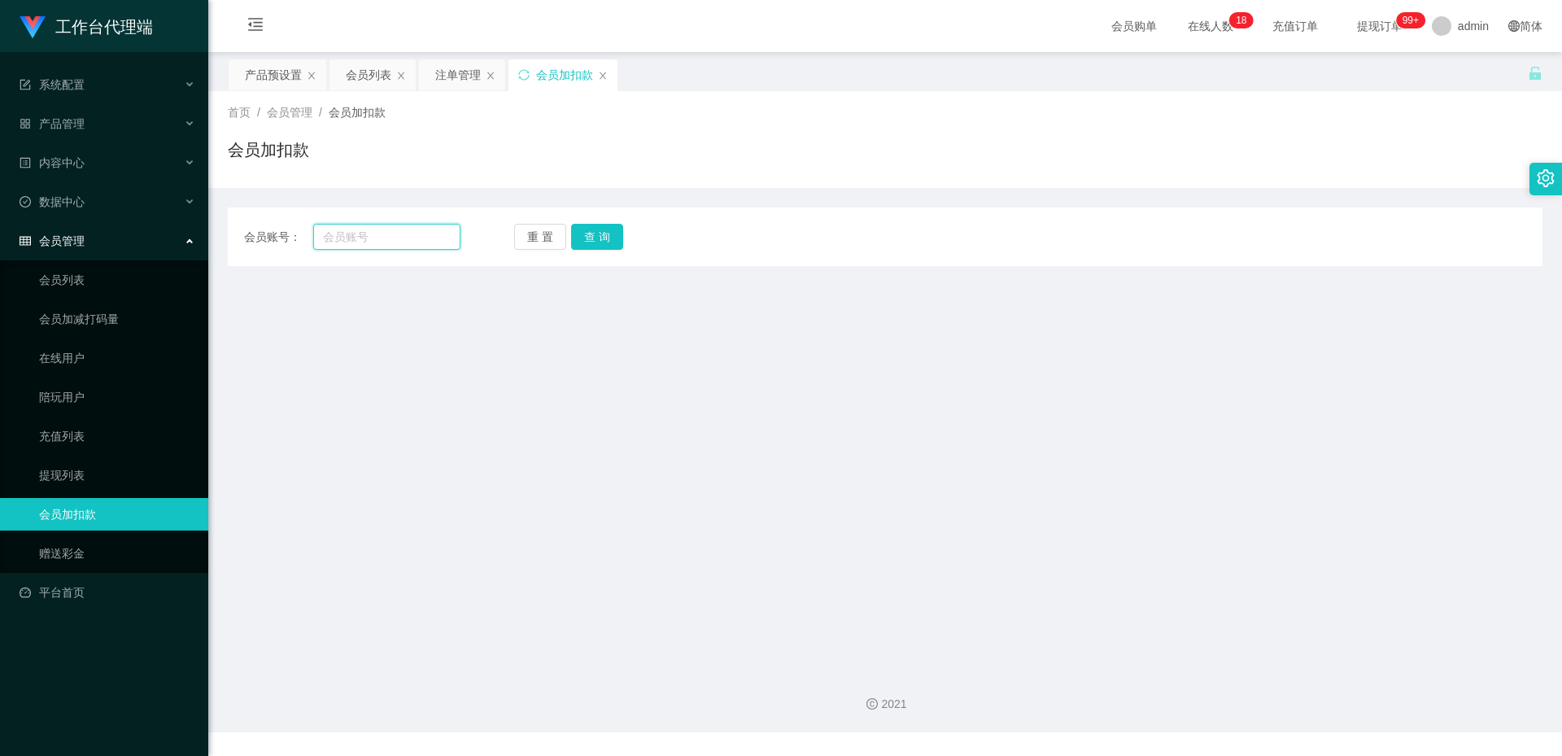
click at [382, 246] on input "text" at bounding box center [386, 237] width 147 height 26
paste input "20250902185"
type input "20250902185"
click at [589, 234] on button "查 询" at bounding box center [597, 237] width 52 height 26
click at [448, 73] on div "注单管理" at bounding box center [458, 74] width 46 height 31
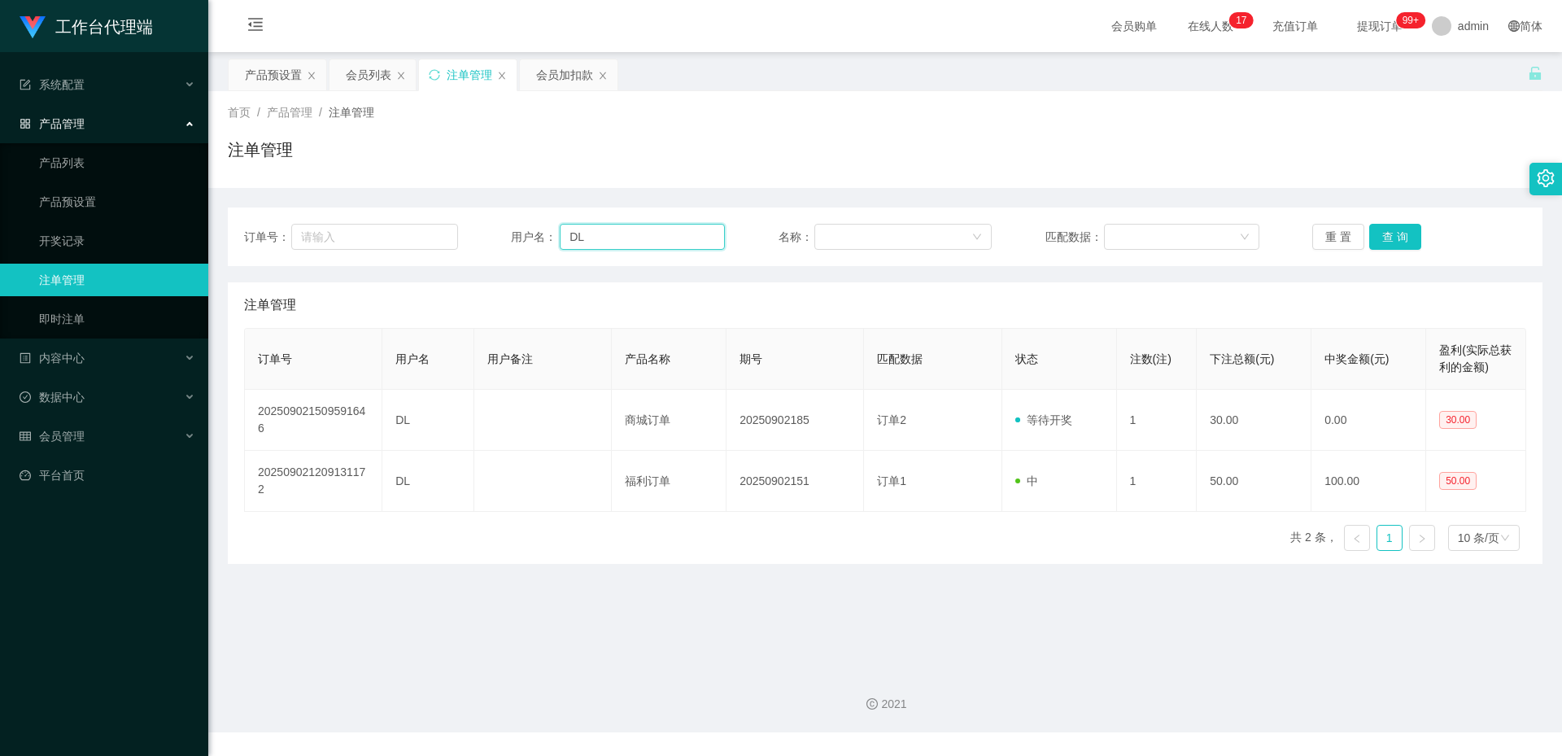
click at [609, 227] on input "DL" at bounding box center [642, 237] width 165 height 26
click at [557, 49] on div "会员购单 在线人数 0 1 2 3 4 5 6 7 8 9 0 1 2 3 4 5 6 7 8 9 0 1 2 3 4 5 6 7 8 9 0 1 2 3 4…" at bounding box center [885, 26] width 1354 height 53
click at [562, 67] on div "会员加扣款" at bounding box center [564, 74] width 57 height 31
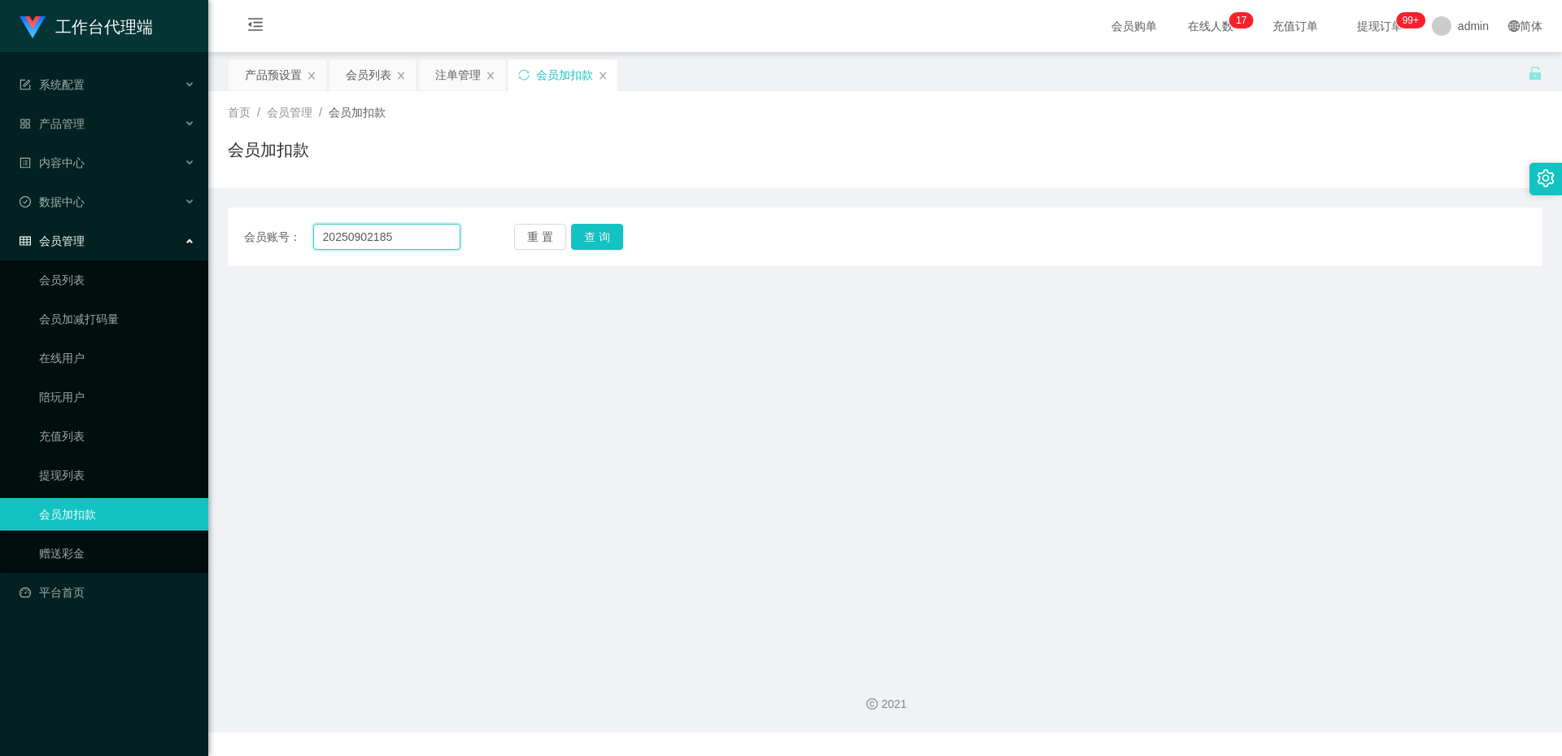
click at [350, 234] on input "20250902185" at bounding box center [386, 237] width 147 height 26
paste input "DL"
type input "DL"
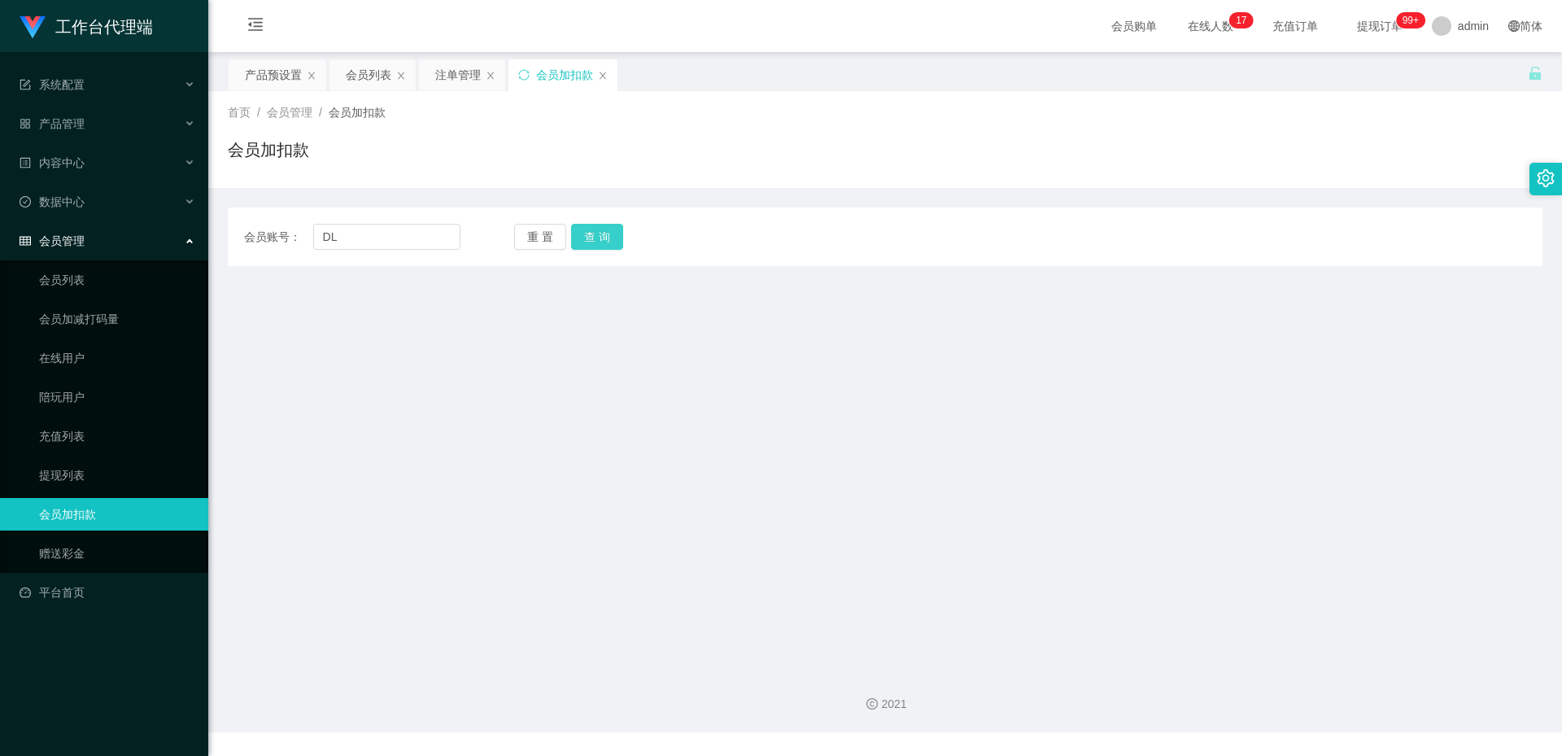
click at [596, 234] on button "查 询" at bounding box center [597, 237] width 52 height 26
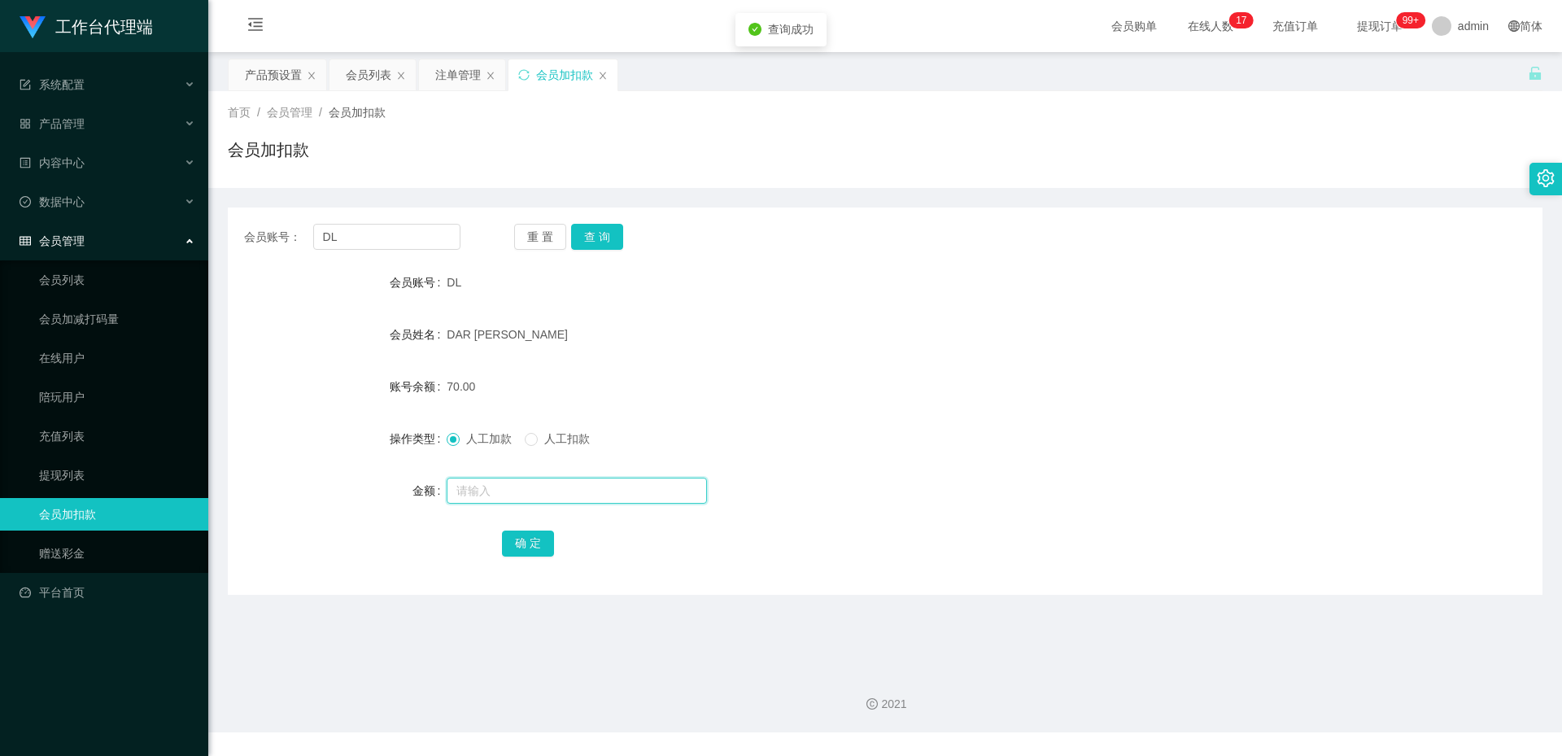
click at [496, 490] on input "text" at bounding box center [577, 491] width 260 height 26
type input "60"
click at [539, 539] on button "确 定" at bounding box center [528, 544] width 52 height 26
click at [393, 230] on input "DL" at bounding box center [386, 237] width 147 height 26
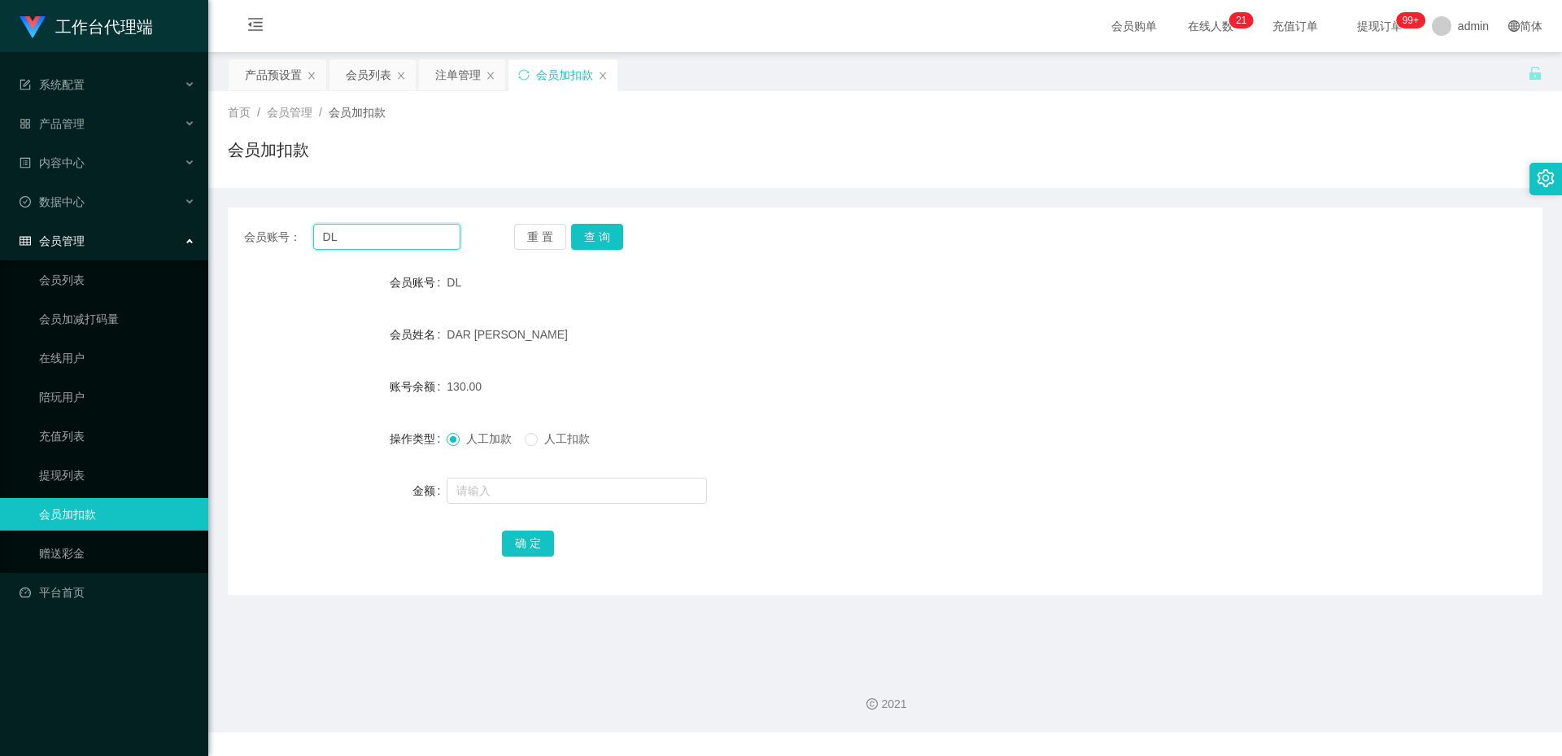
drag, startPoint x: 393, startPoint y: 230, endPoint x: 430, endPoint y: 230, distance: 36.6
click at [393, 230] on input "DL" at bounding box center [386, 237] width 147 height 26
paste input "dujian168"
type input "dujian168"
click at [598, 234] on button "查 询" at bounding box center [597, 237] width 52 height 26
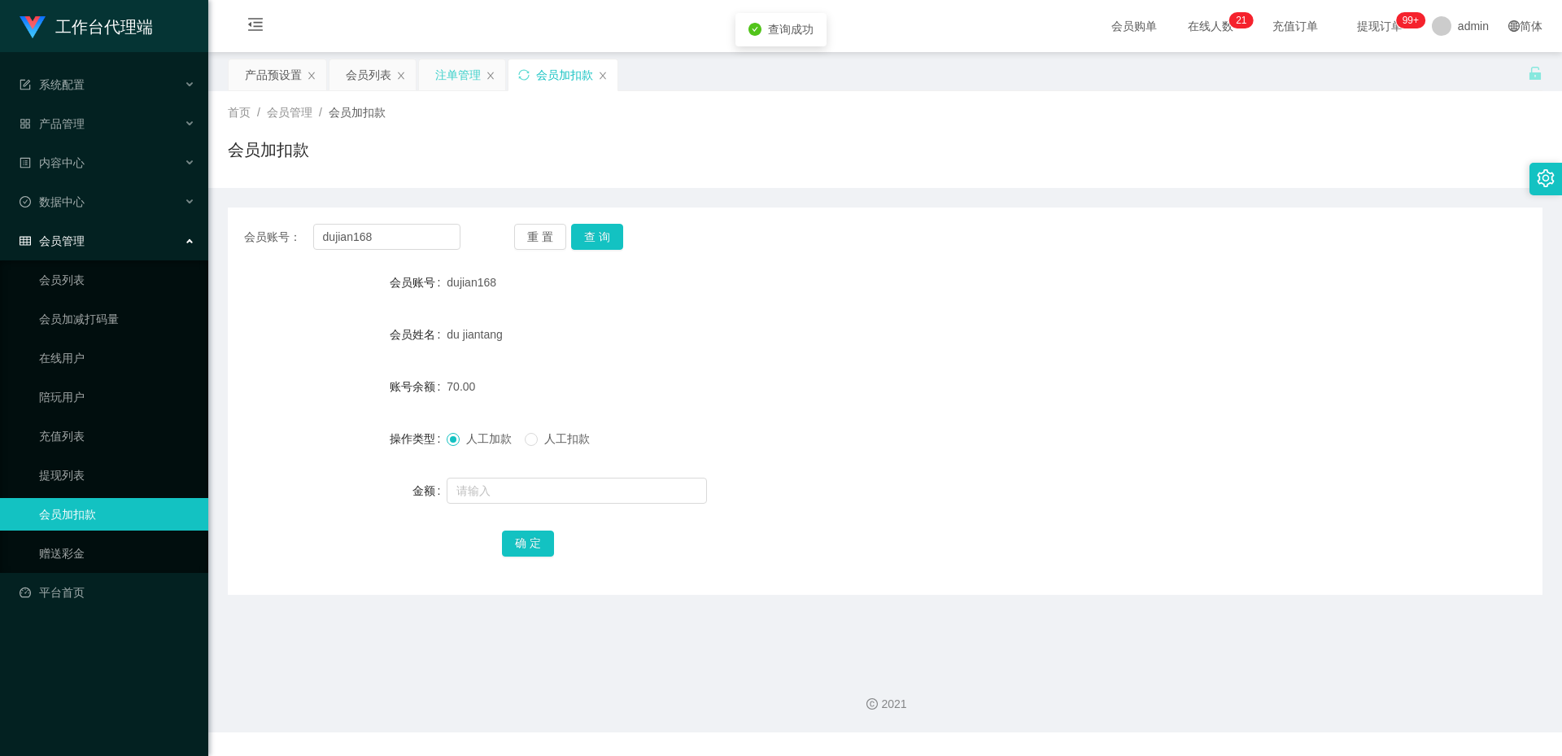
click at [452, 74] on div "注单管理" at bounding box center [458, 74] width 46 height 31
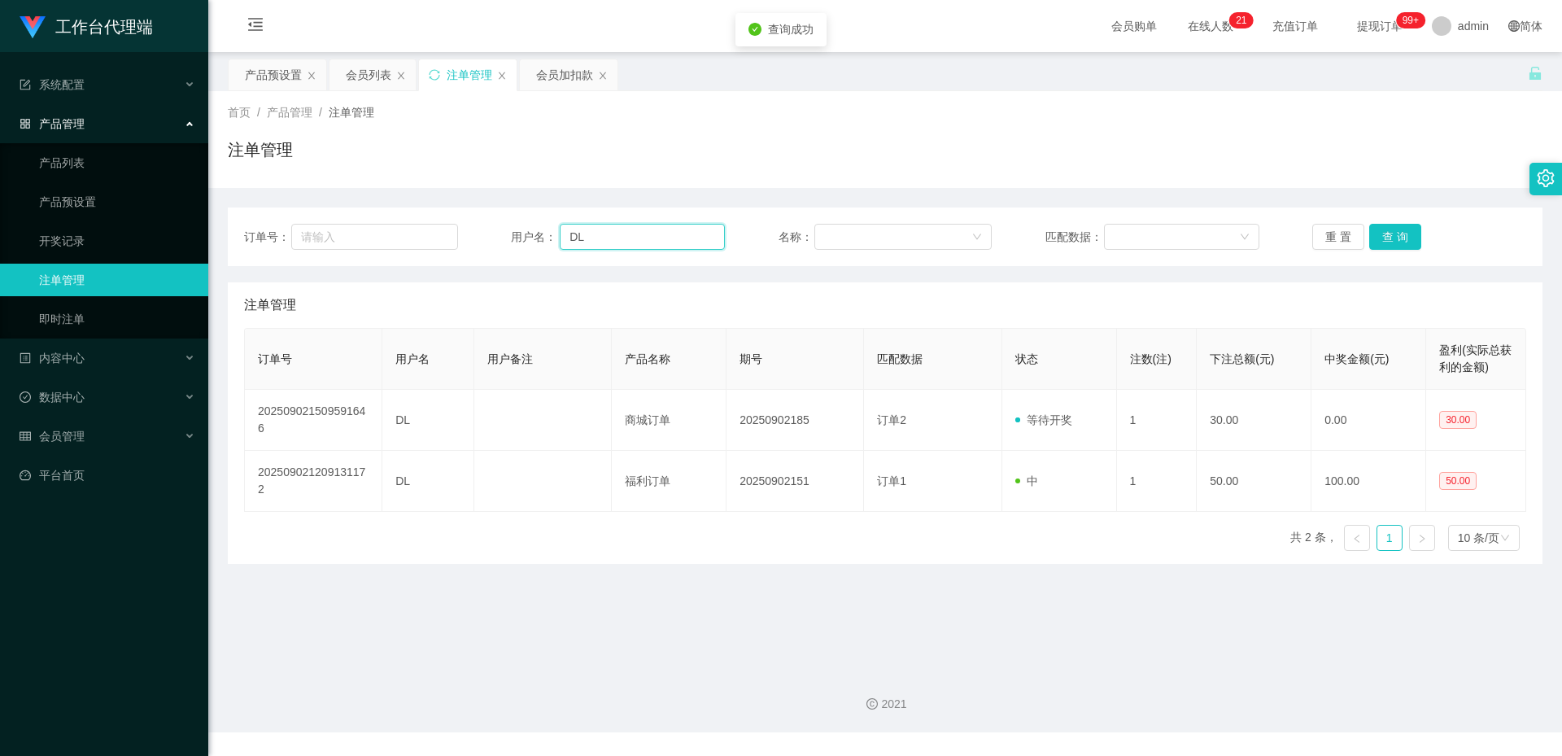
click at [678, 225] on input "DL" at bounding box center [642, 237] width 165 height 26
paste input "dujian168"
type input "dujian168"
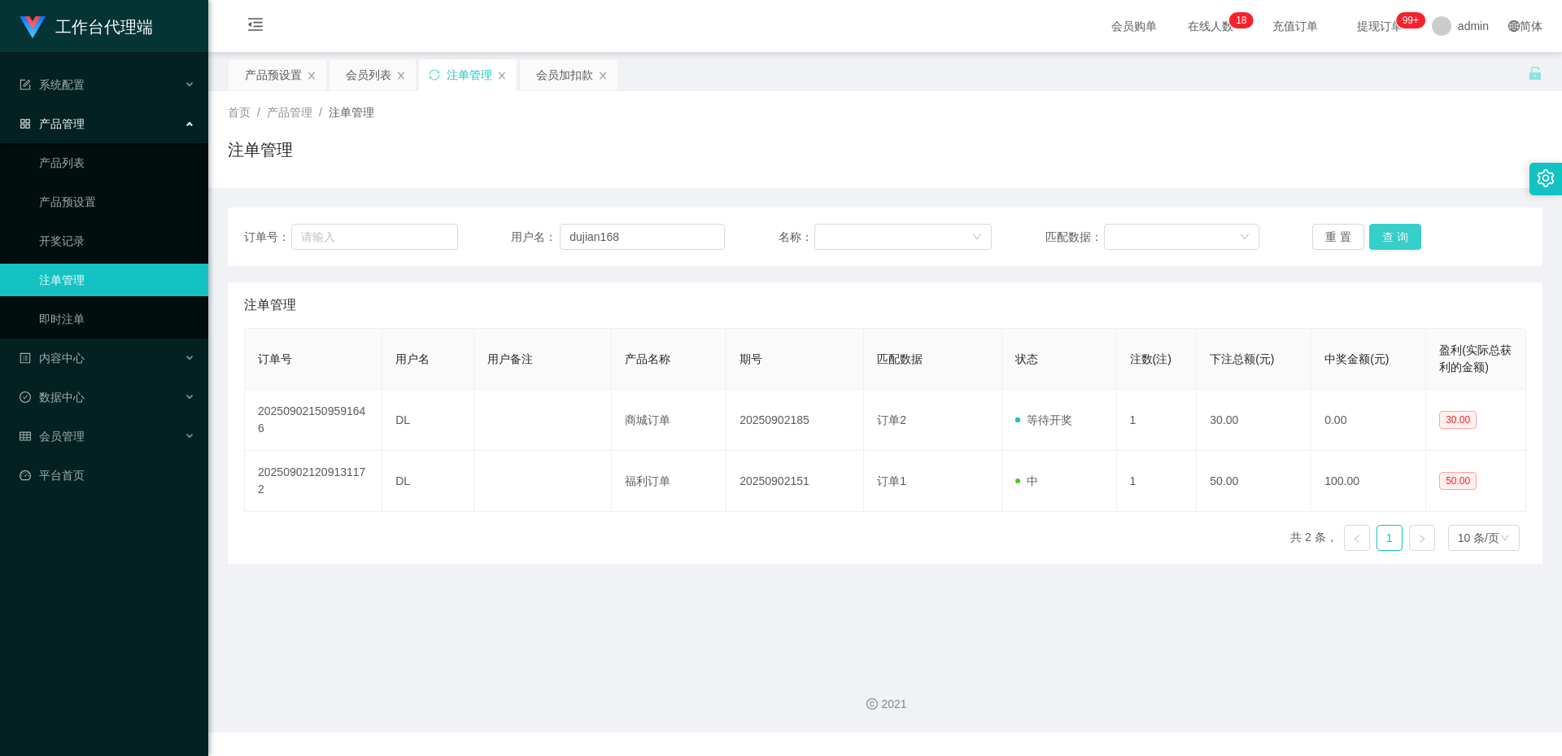
click at [1395, 236] on button "查 询" at bounding box center [1396, 237] width 52 height 26
click at [576, 83] on div "会员加扣款" at bounding box center [564, 74] width 57 height 31
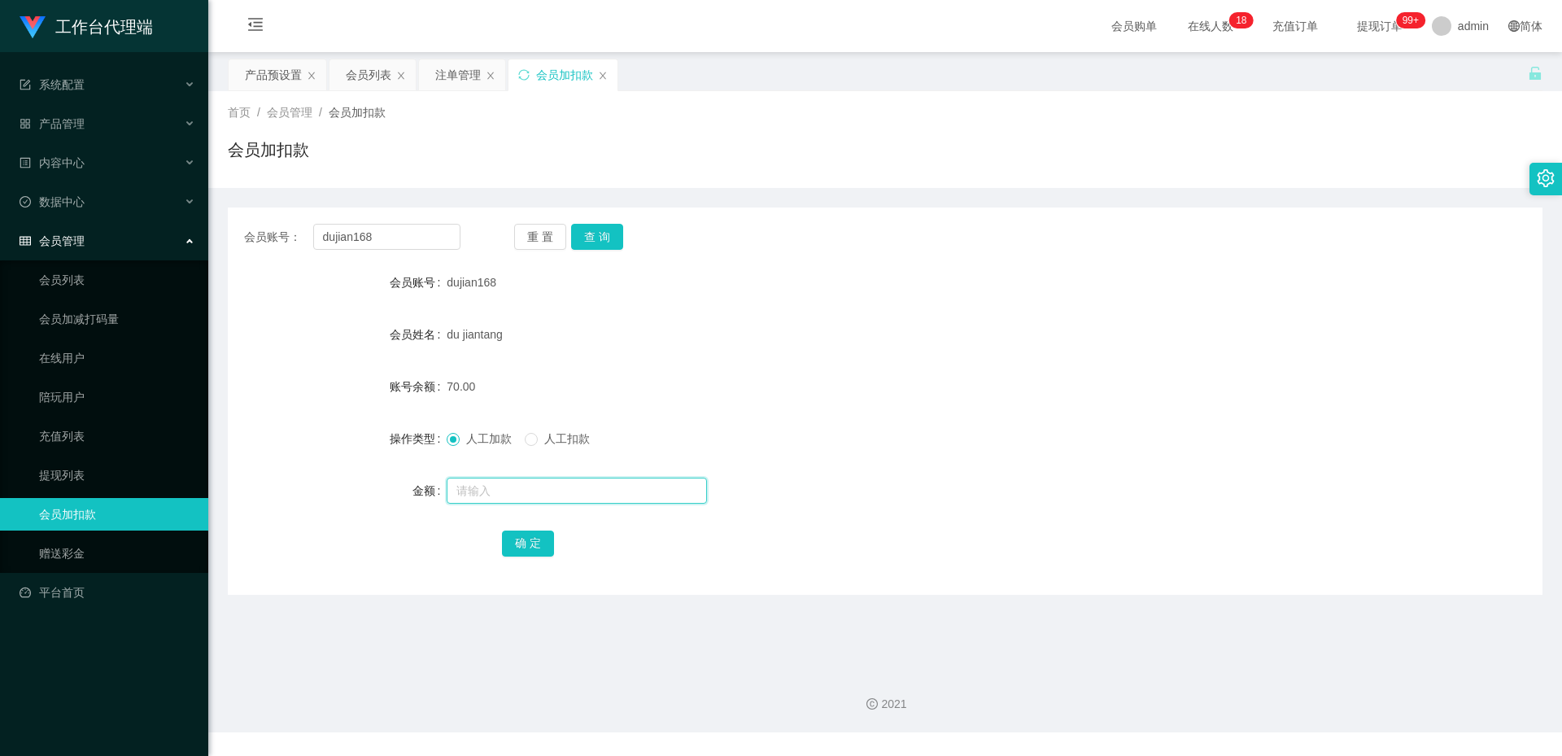
click at [486, 486] on input "text" at bounding box center [577, 491] width 260 height 26
type input "60"
click at [542, 551] on button "确 定" at bounding box center [528, 544] width 52 height 26
click at [388, 230] on input "dujian168" at bounding box center [386, 237] width 147 height 26
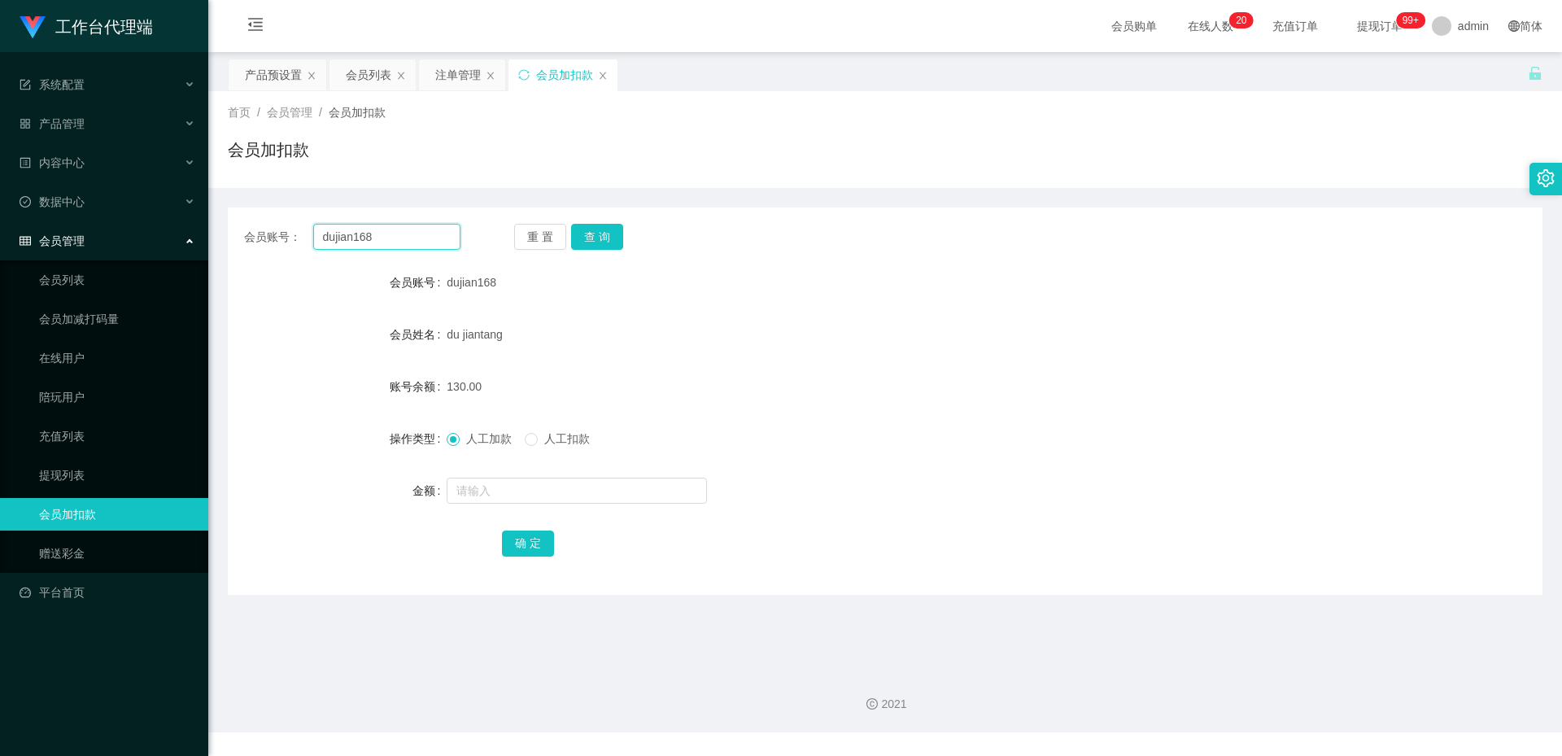
paste input "Stephy"
type input "Stephy"
click at [607, 234] on button "查 询" at bounding box center [597, 237] width 52 height 26
click at [450, 82] on div "注单管理" at bounding box center [458, 74] width 46 height 31
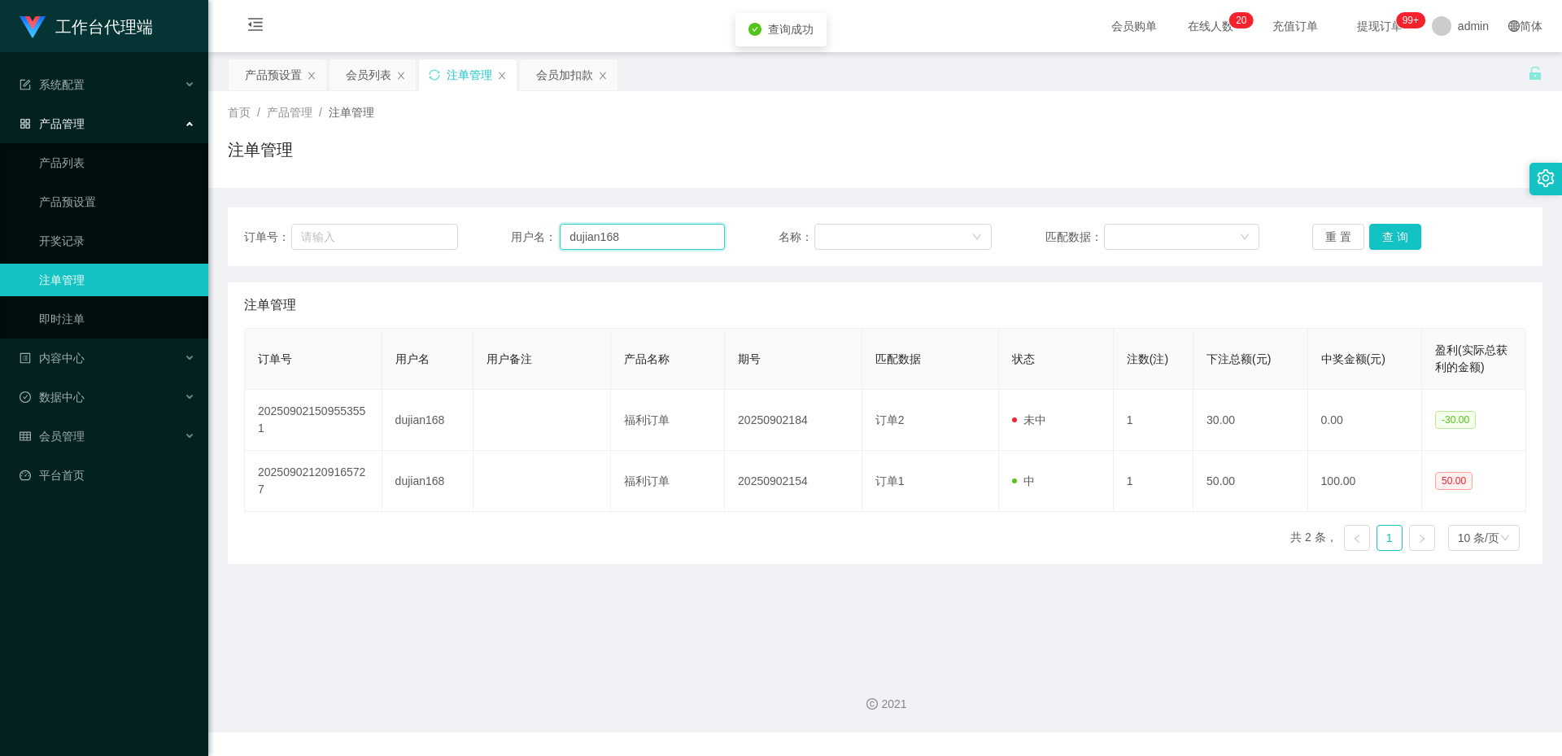
click at [627, 233] on input "dujian168" at bounding box center [642, 237] width 165 height 26
paste input "Stephy"
type input "Stephy"
click at [1402, 243] on button "查 询" at bounding box center [1396, 237] width 52 height 26
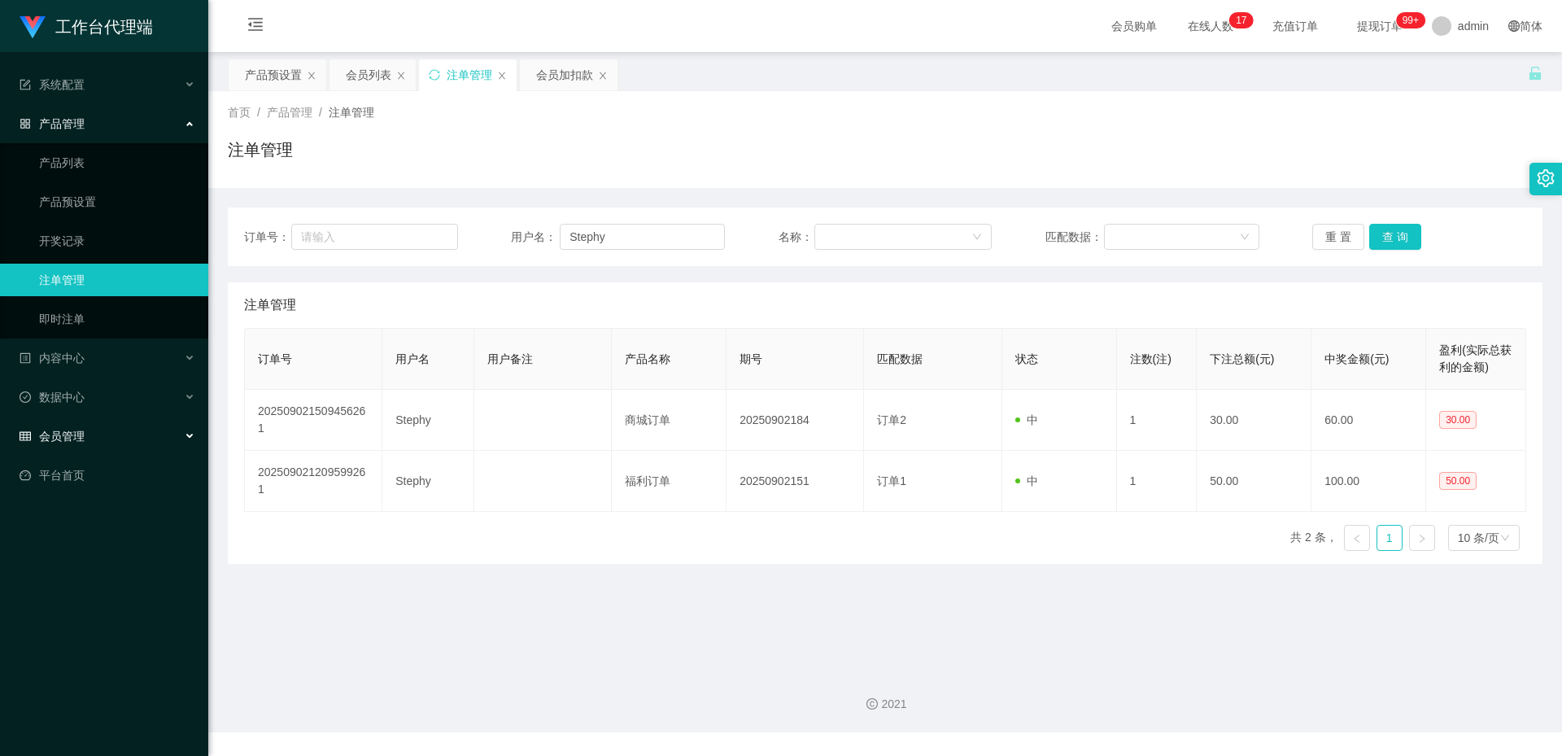
click at [169, 439] on div "会员管理" at bounding box center [104, 436] width 208 height 33
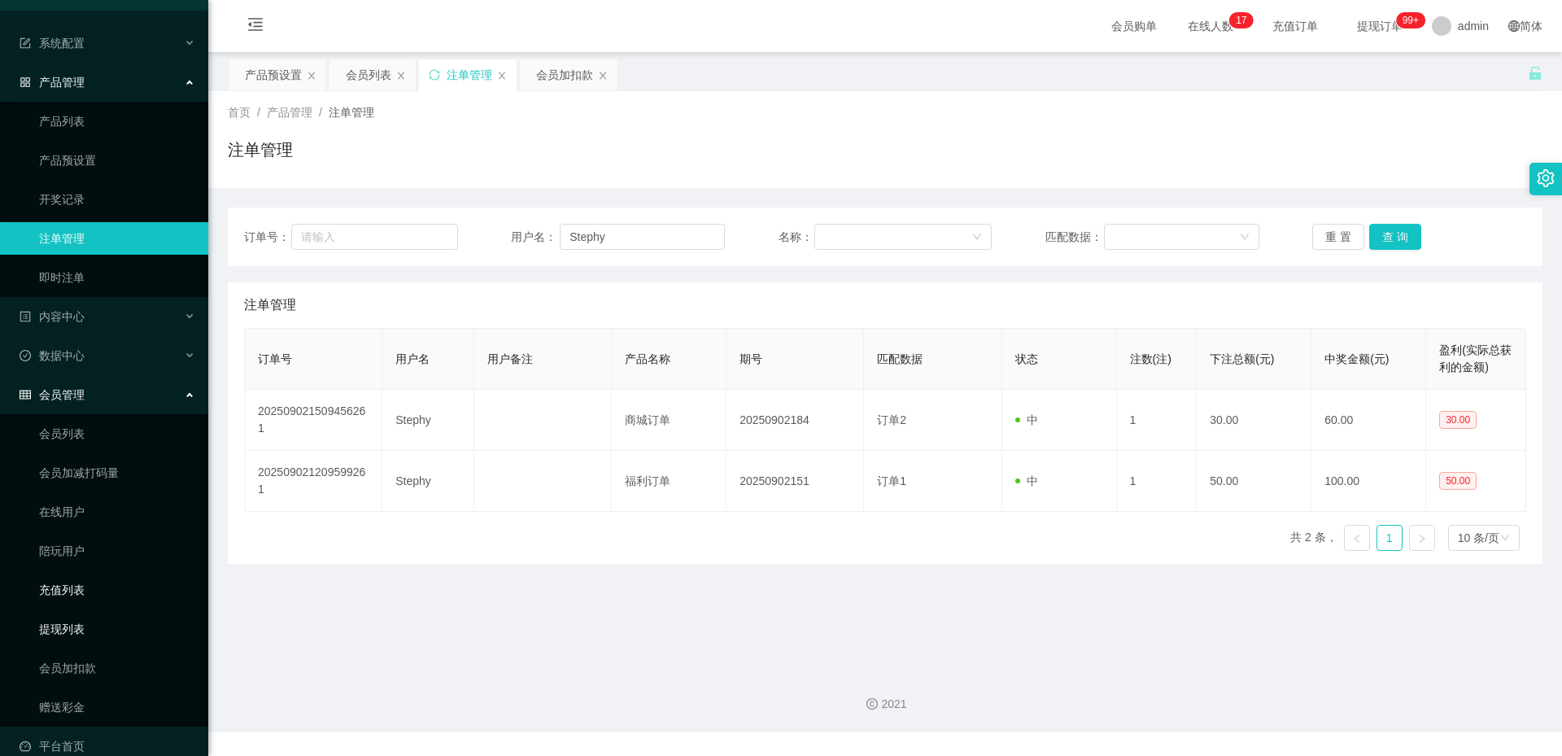
scroll to position [64, 0]
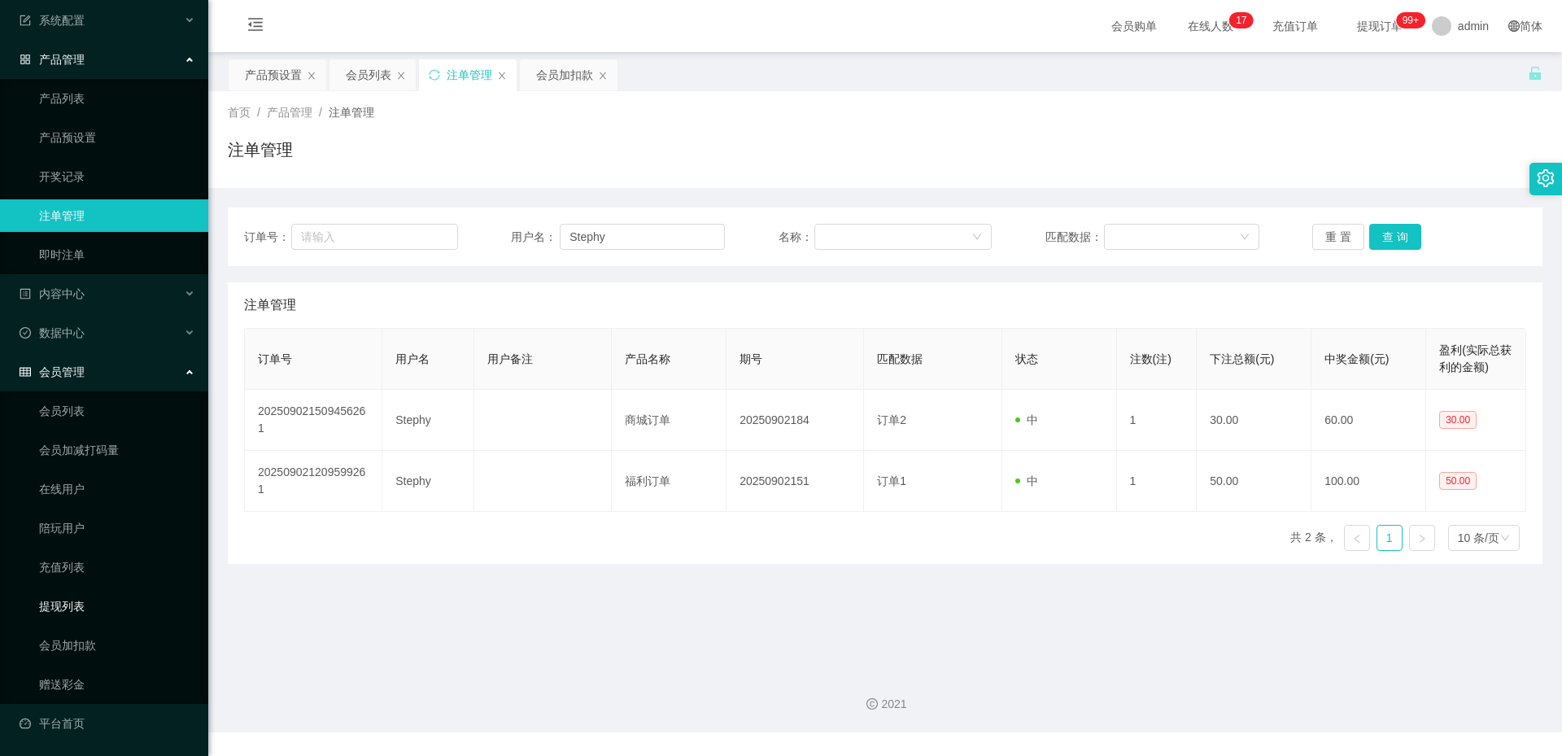
click at [90, 609] on link "提现列表" at bounding box center [117, 606] width 156 height 33
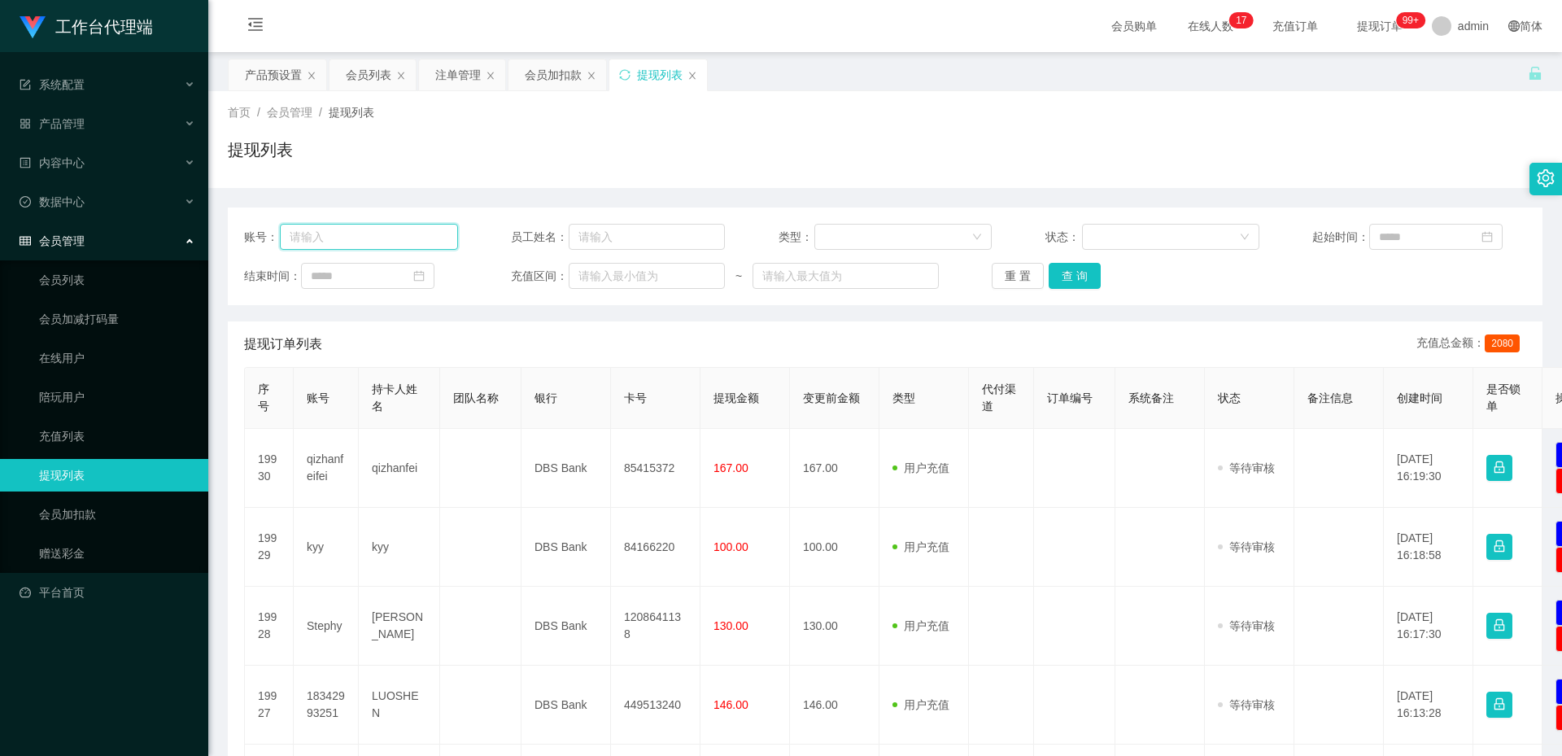
click at [408, 239] on input "text" at bounding box center [369, 237] width 178 height 26
paste input "Stephy"
click at [1066, 278] on button "查 询" at bounding box center [1075, 276] width 52 height 26
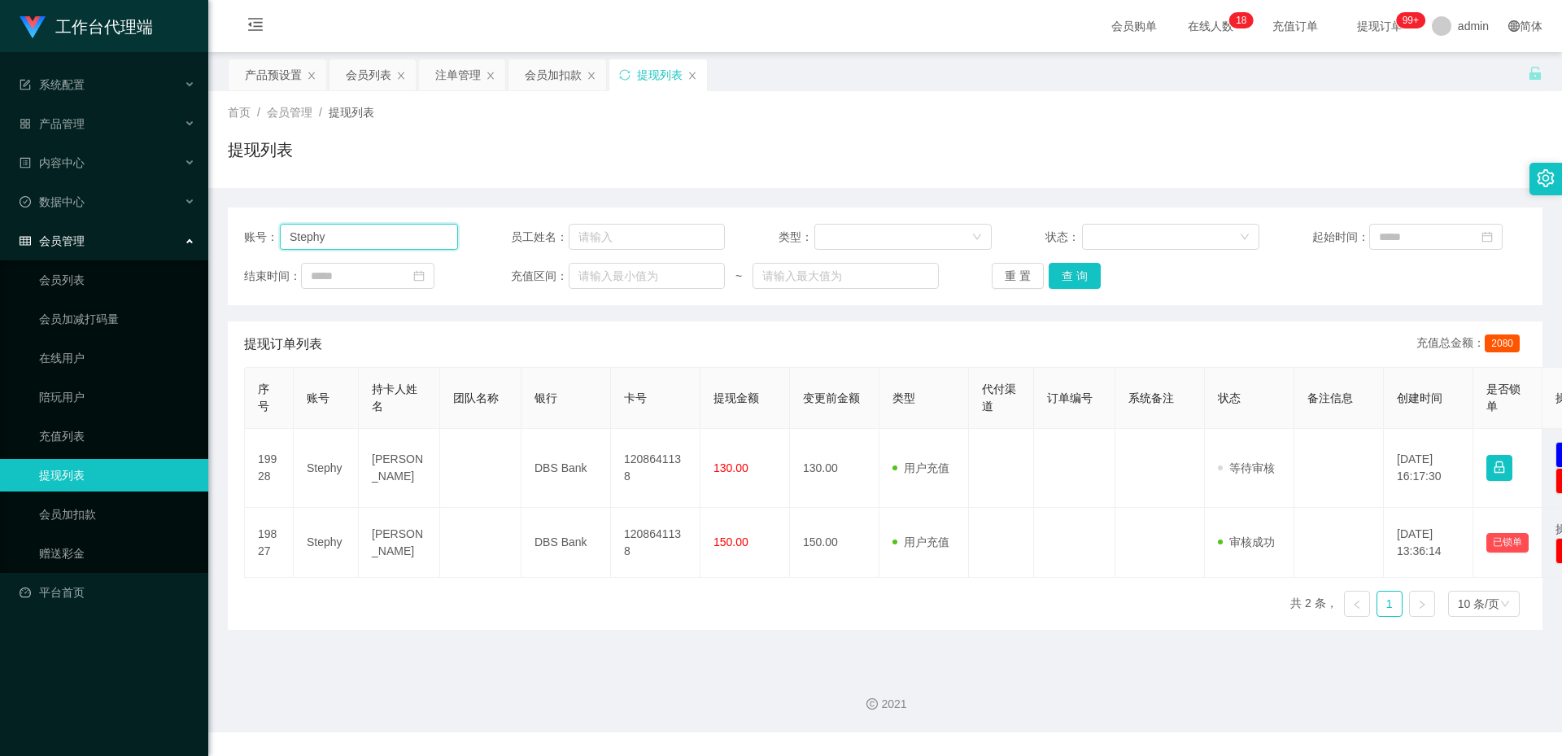
click at [377, 239] on input "Stephy" at bounding box center [369, 237] width 178 height 26
paste input "johnkhoo88"
type input "Stephy"
click at [561, 74] on div "会员加扣款" at bounding box center [553, 74] width 57 height 31
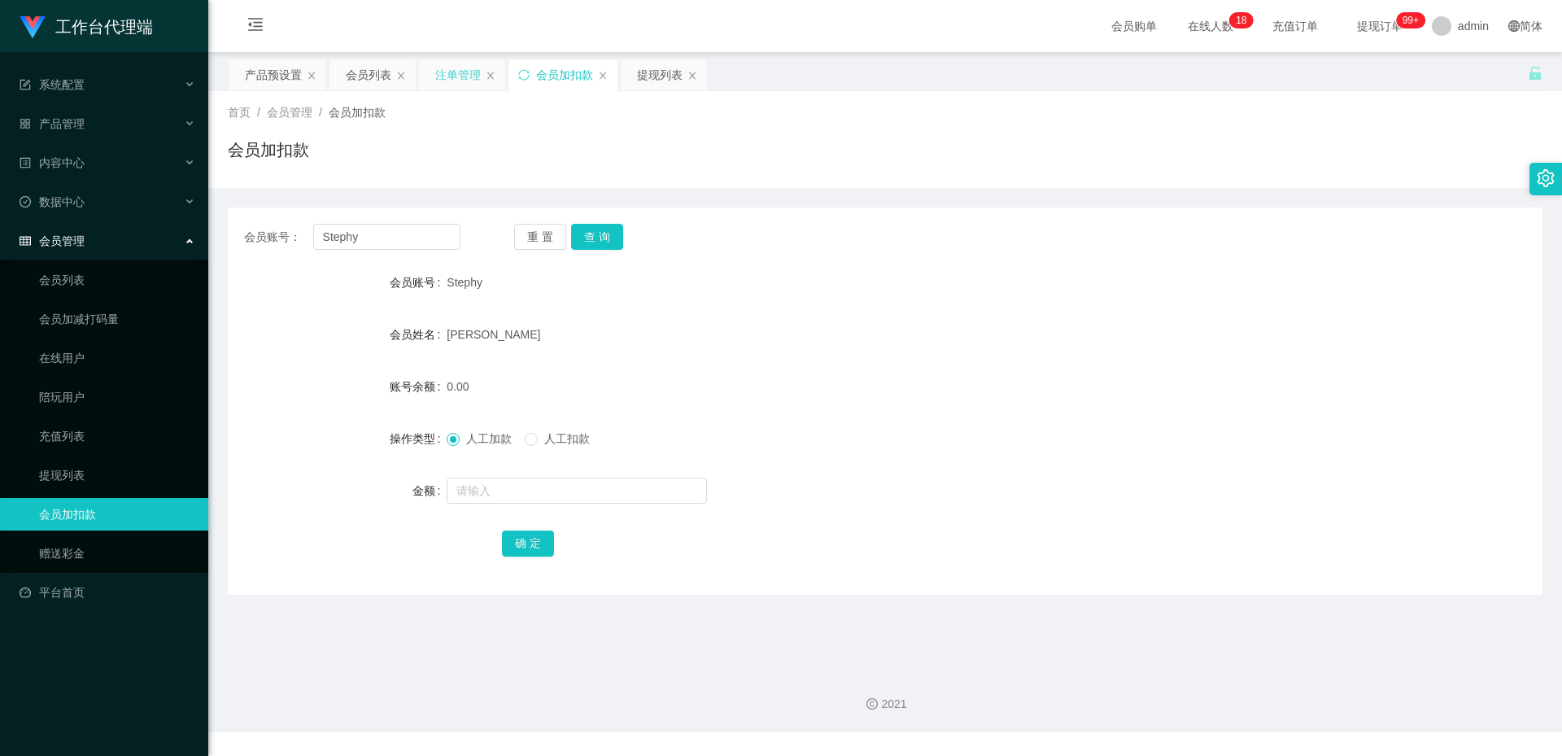
click at [452, 80] on div "注单管理" at bounding box center [458, 74] width 46 height 31
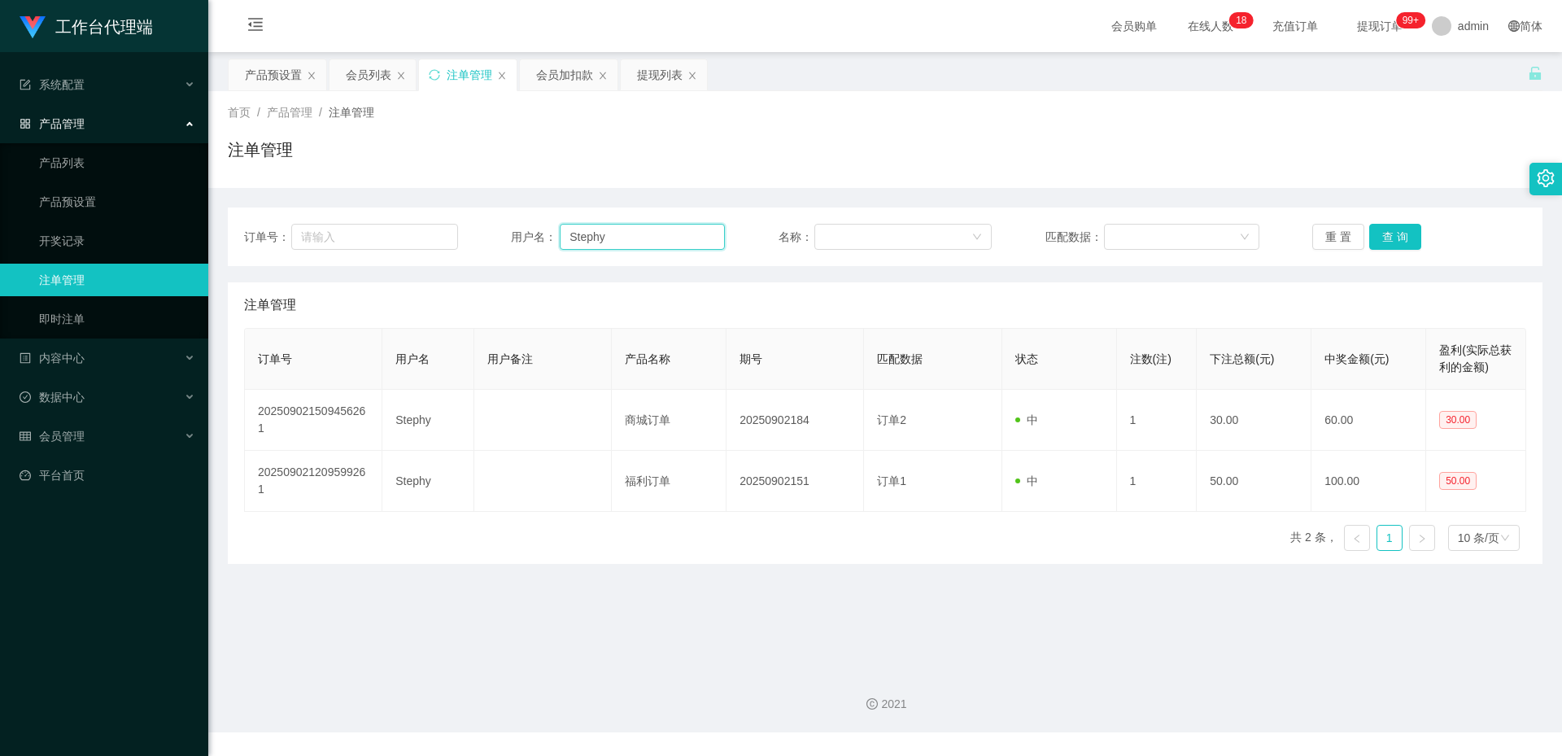
click at [601, 234] on input "Stephy" at bounding box center [642, 237] width 165 height 26
paste input "johnkhoo88"
type input "johnkhoo88"
click at [1357, 236] on button "重 置" at bounding box center [1339, 237] width 52 height 26
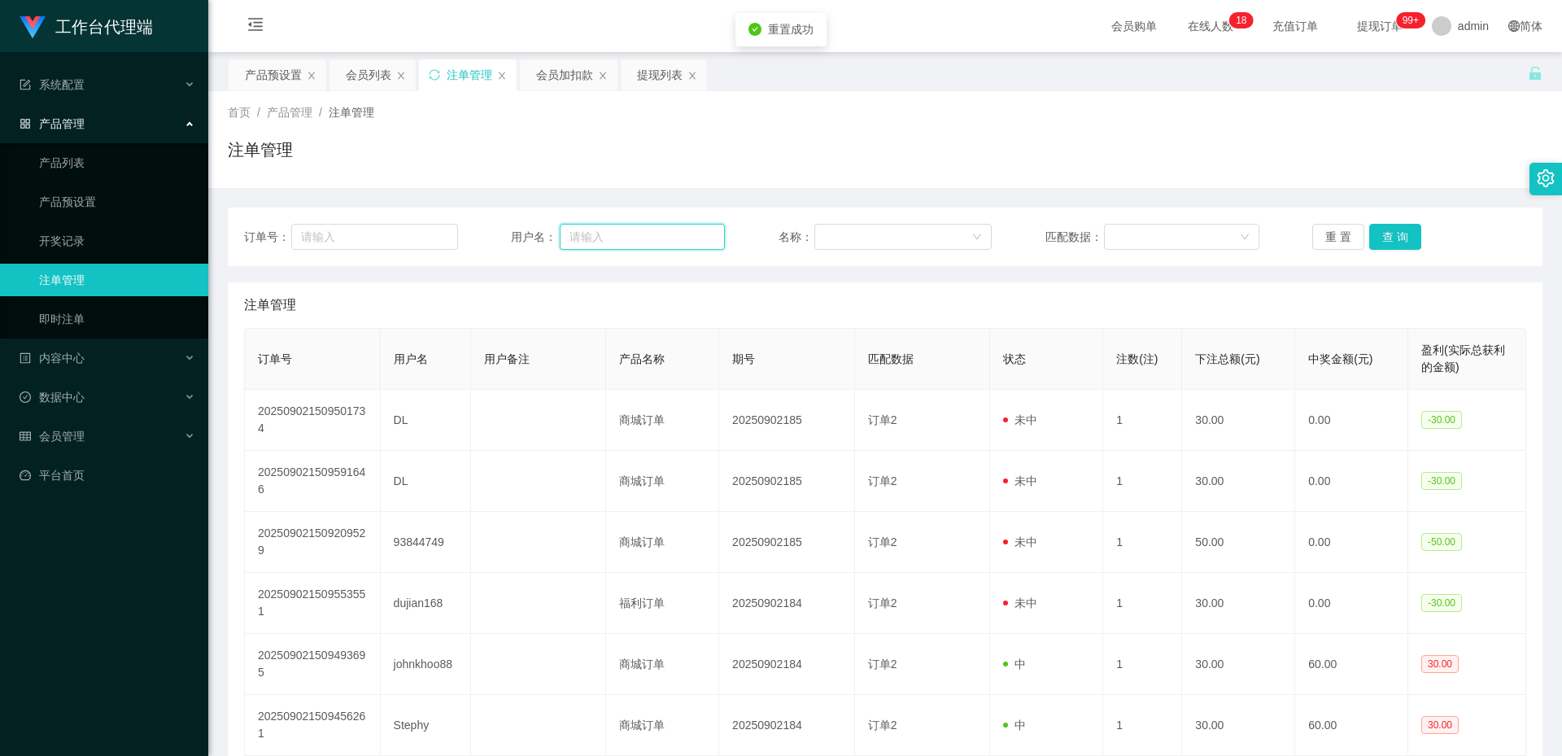
click at [650, 233] on input "text" at bounding box center [642, 237] width 165 height 26
paste input "johnkhoo88"
click at [1385, 229] on button "查 询" at bounding box center [1396, 237] width 52 height 26
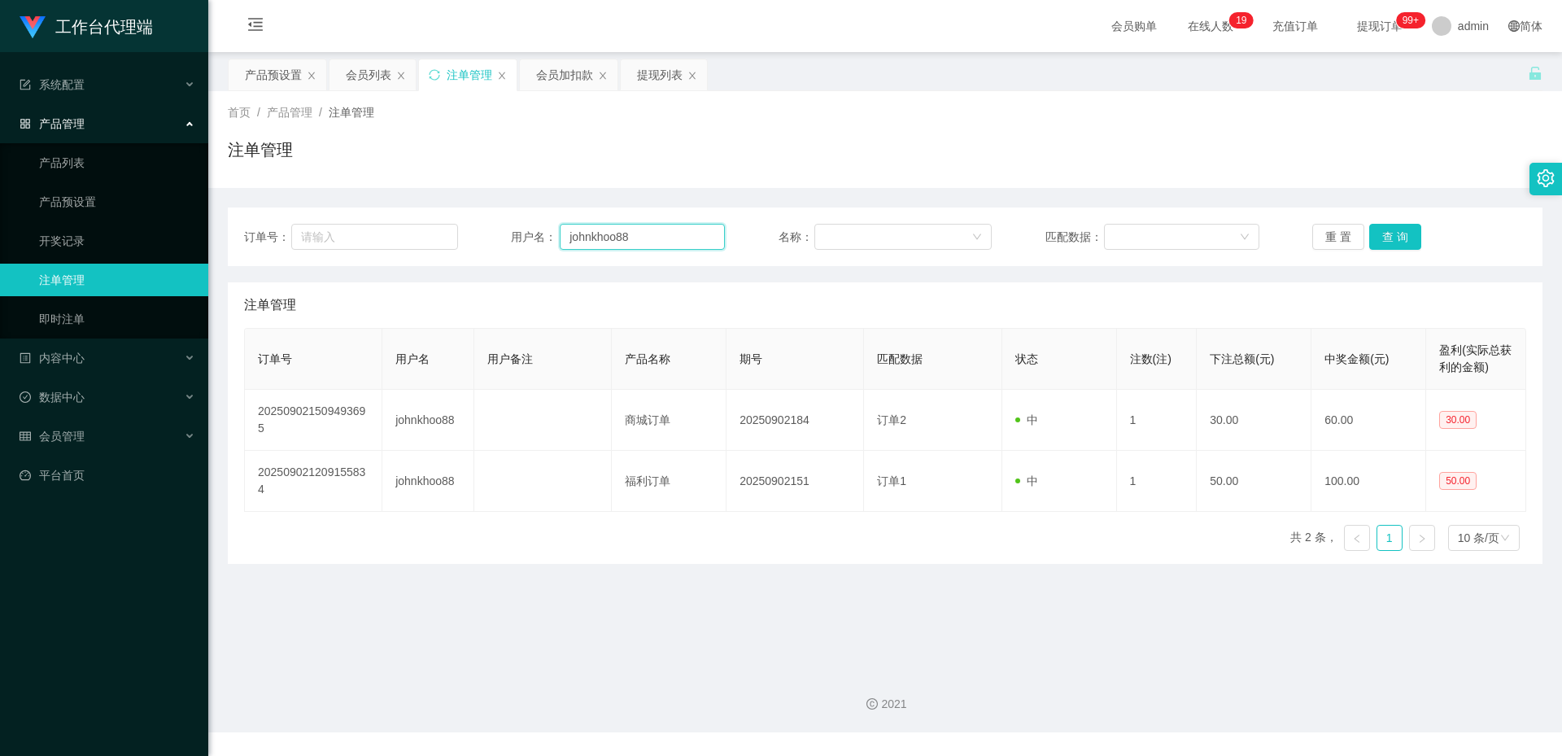
click at [651, 239] on input "johnkhoo88" at bounding box center [642, 237] width 165 height 26
type input "DL"
click at [1387, 239] on button "查 询" at bounding box center [1396, 237] width 52 height 26
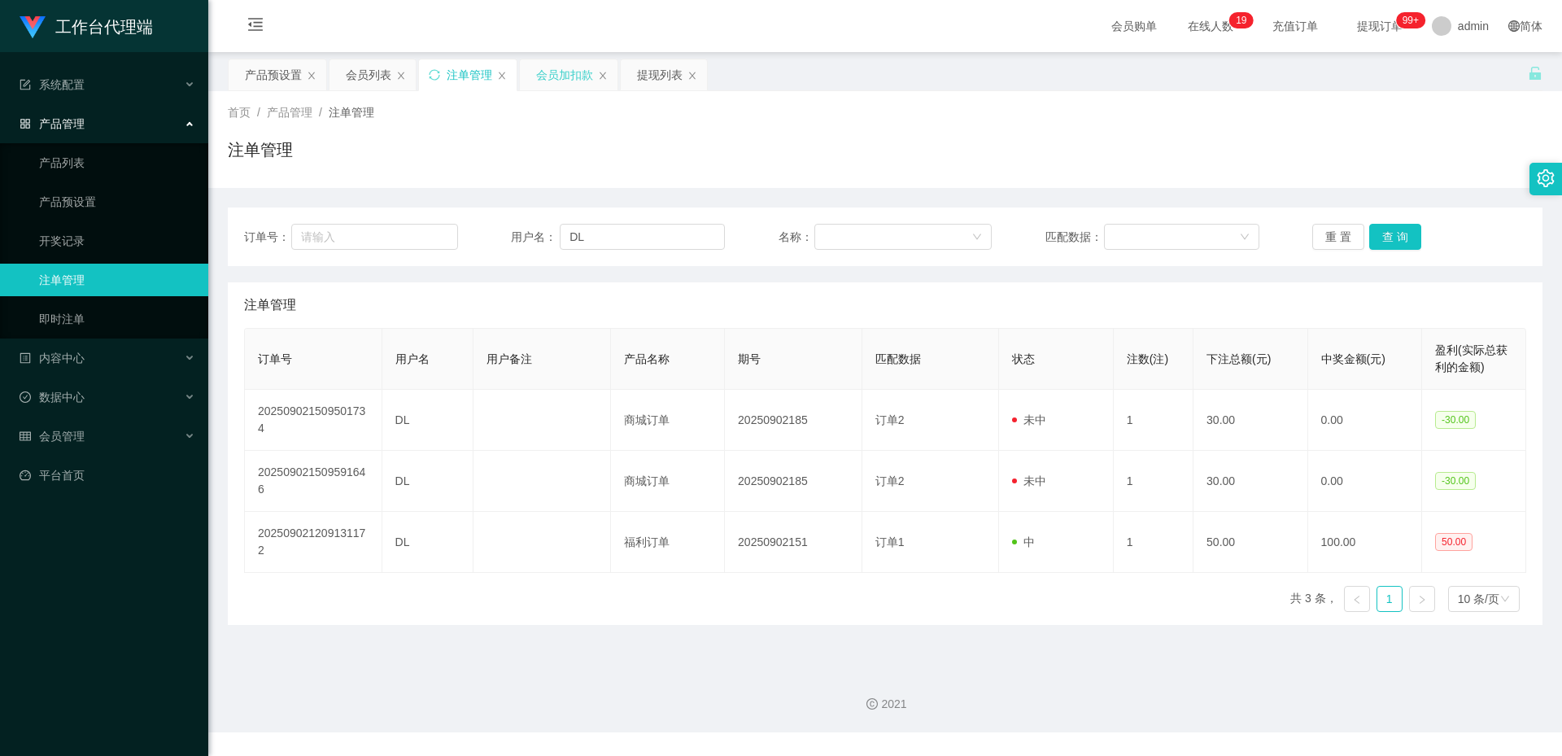
click at [551, 65] on div "会员加扣款" at bounding box center [564, 74] width 57 height 31
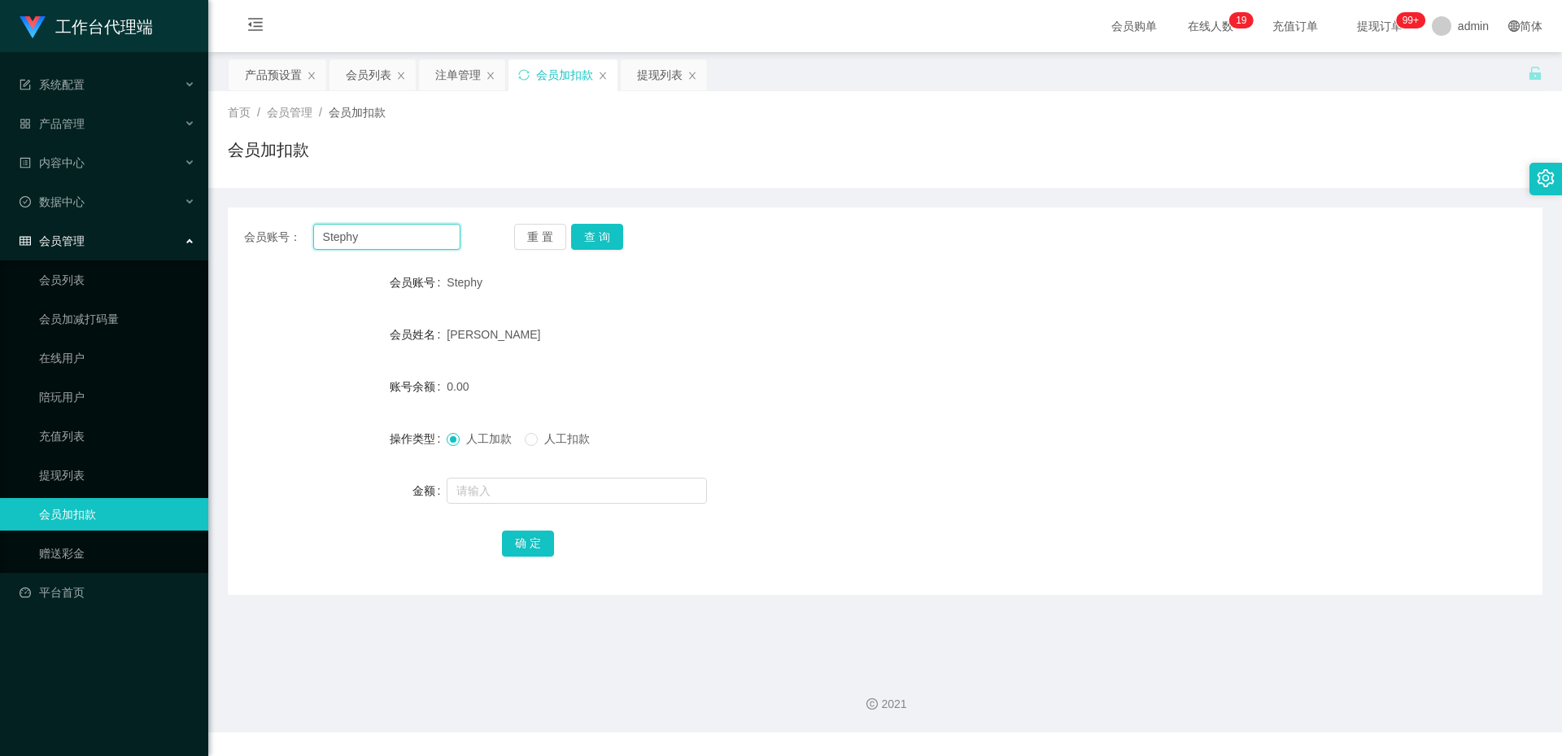
click at [381, 232] on input "Stephy" at bounding box center [386, 237] width 147 height 26
paste input "[PERSON_NAME]的"
type input "DL"
drag, startPoint x: 588, startPoint y: 233, endPoint x: 572, endPoint y: 308, distance: 76.6
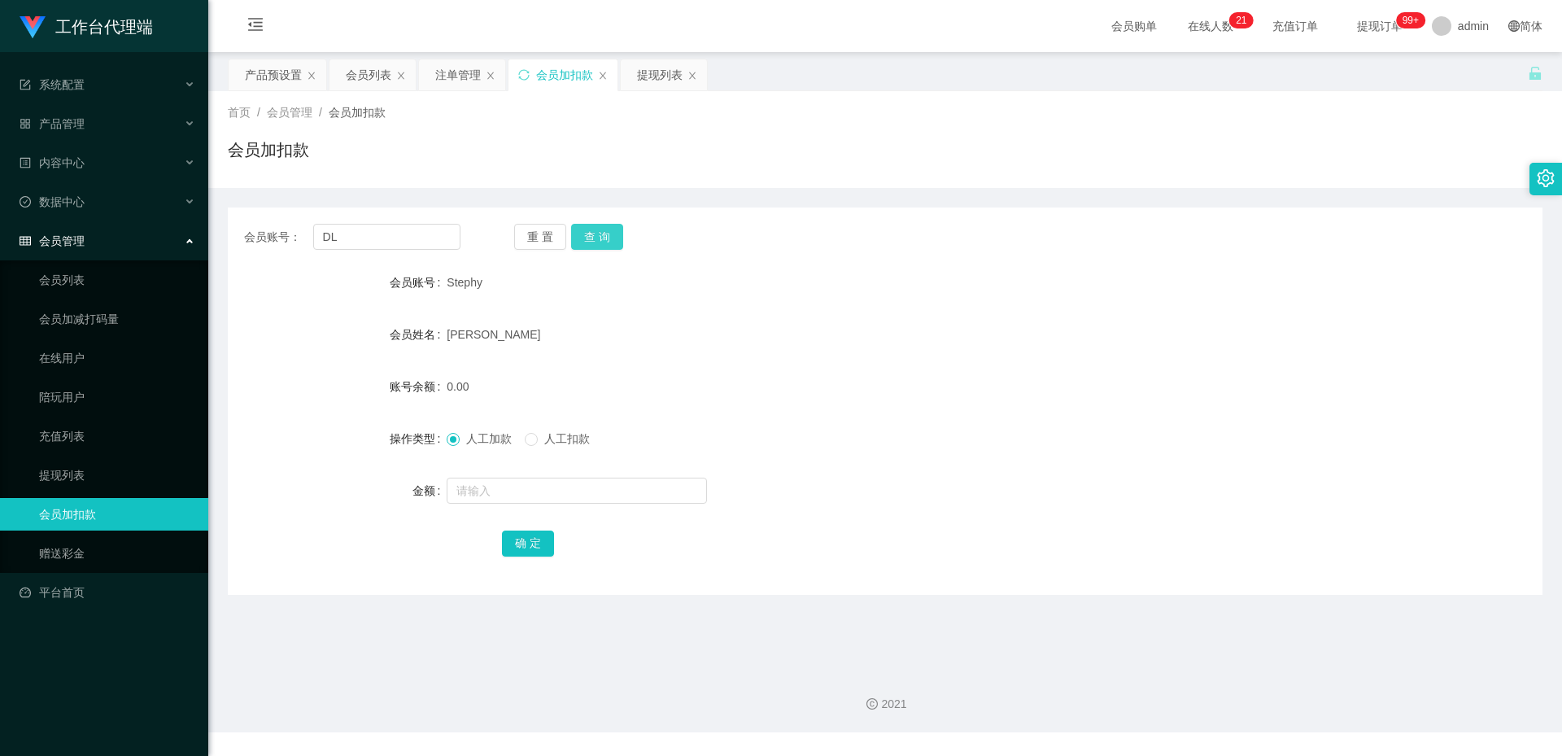
click at [588, 233] on button "查 询" at bounding box center [597, 237] width 52 height 26
click at [485, 487] on input "text" at bounding box center [577, 491] width 260 height 26
type input "30"
click at [532, 540] on button "确 定" at bounding box center [528, 544] width 52 height 26
